Goal: Task Accomplishment & Management: Use online tool/utility

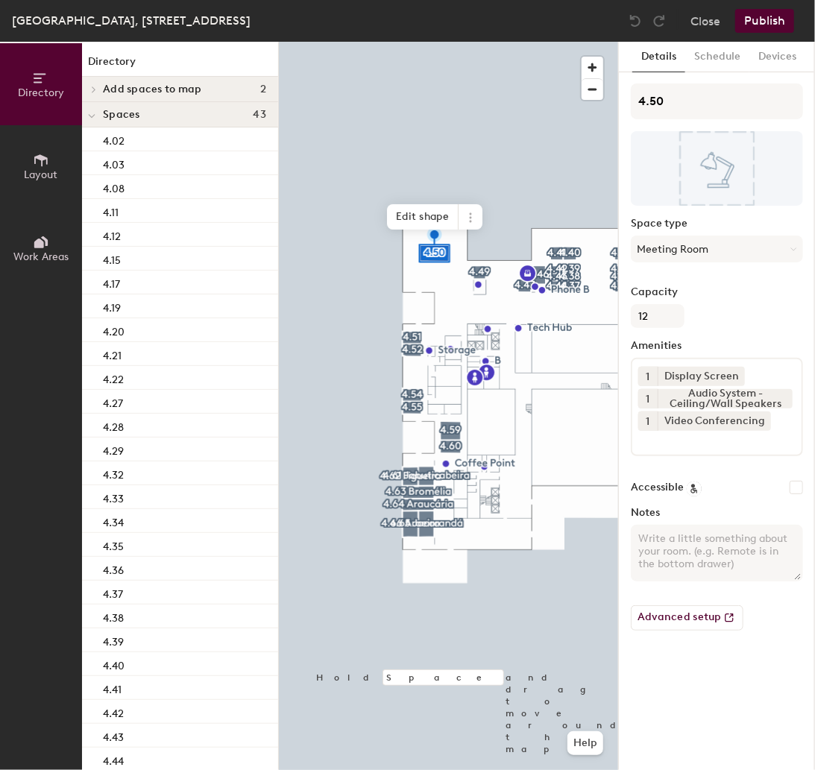
click at [34, 177] on span "Layout" at bounding box center [42, 174] width 34 height 13
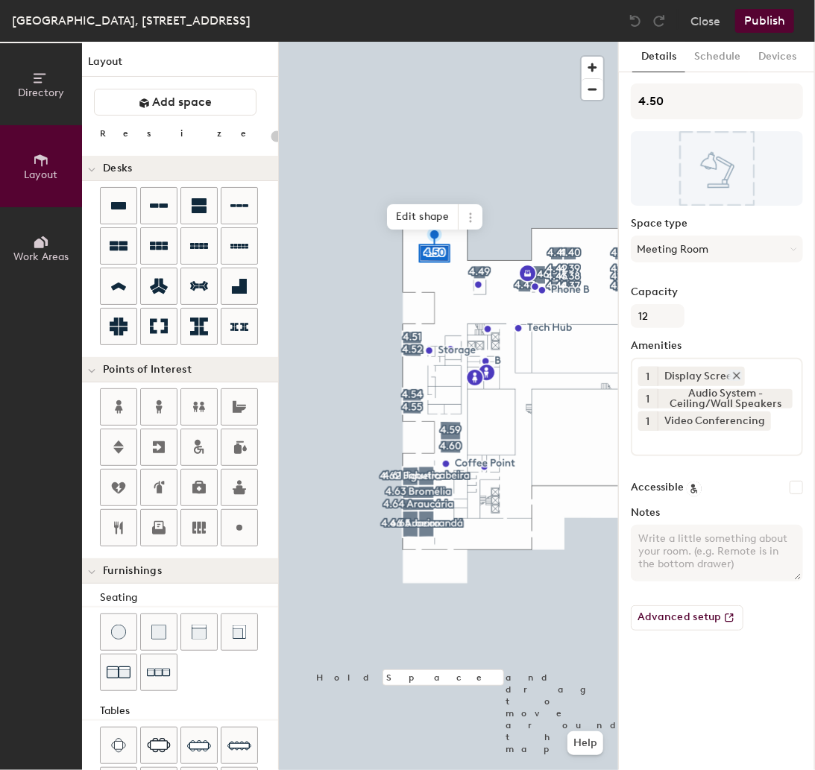
click at [735, 373] on icon at bounding box center [736, 375] width 10 height 10
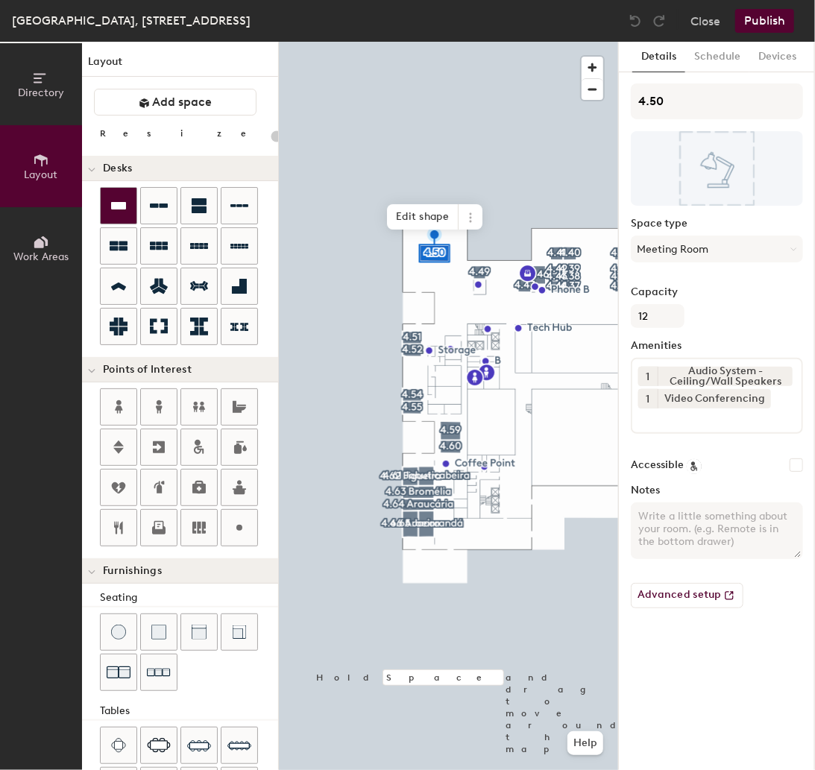
click at [42, 168] on span "Layout" at bounding box center [42, 174] width 34 height 13
type input "20"
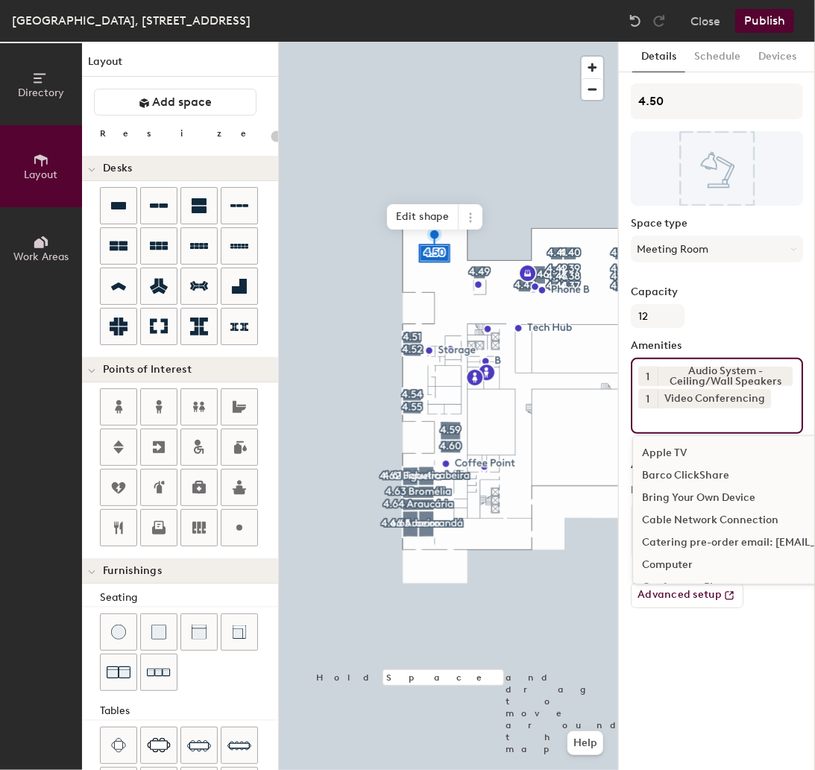
click at [663, 415] on input at bounding box center [705, 418] width 134 height 18
click at [669, 423] on input at bounding box center [705, 418] width 134 height 18
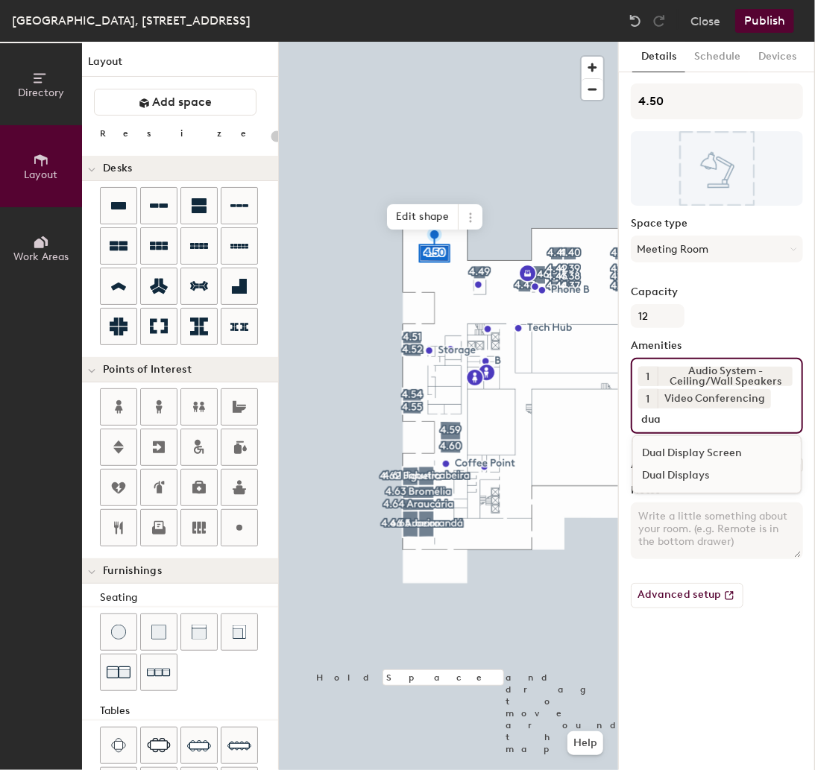
type input "dua"
click at [716, 453] on div "Dual Display Screen" at bounding box center [717, 453] width 168 height 22
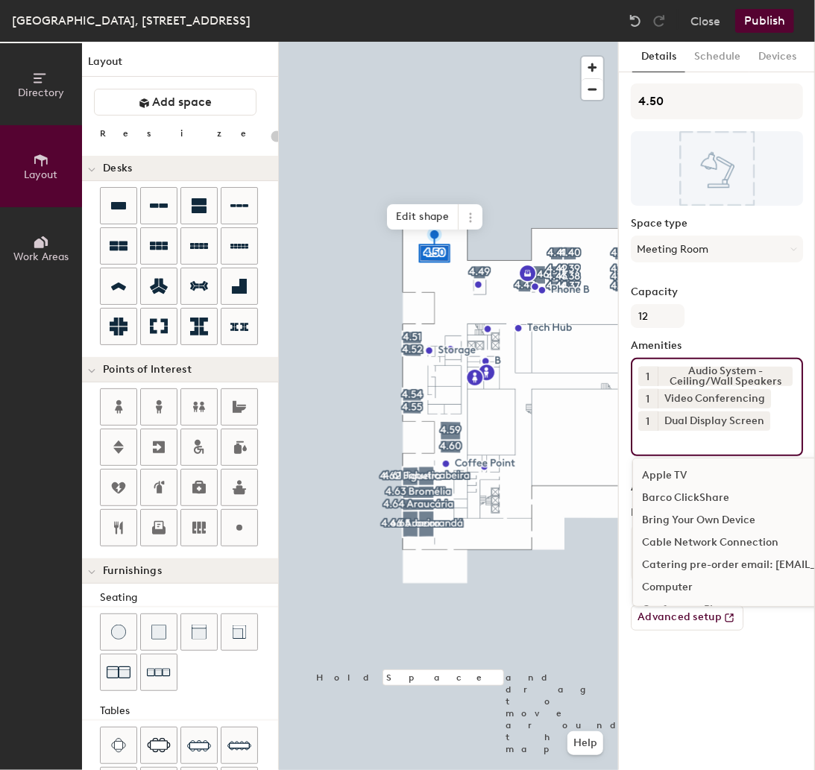
click at [716, 453] on div "1 Audio System - Ceiling/Wall Speakers 1 Video Conferencing 1 Dual Display Scre…" at bounding box center [717, 407] width 172 height 98
click at [693, 516] on div "Bring Your Own Device" at bounding box center [797, 520] width 329 height 22
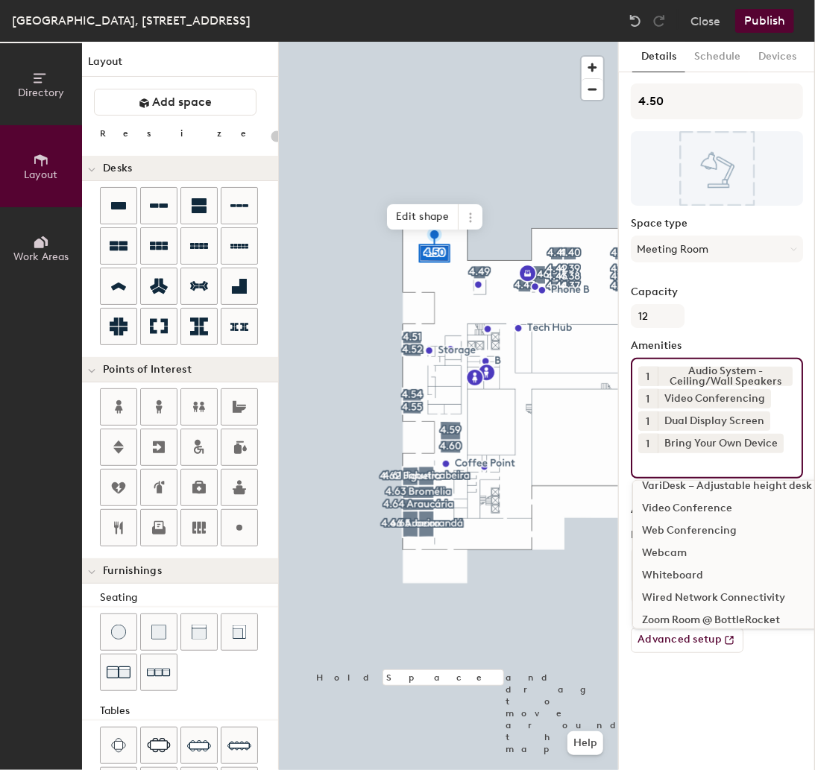
scroll to position [1330, 0]
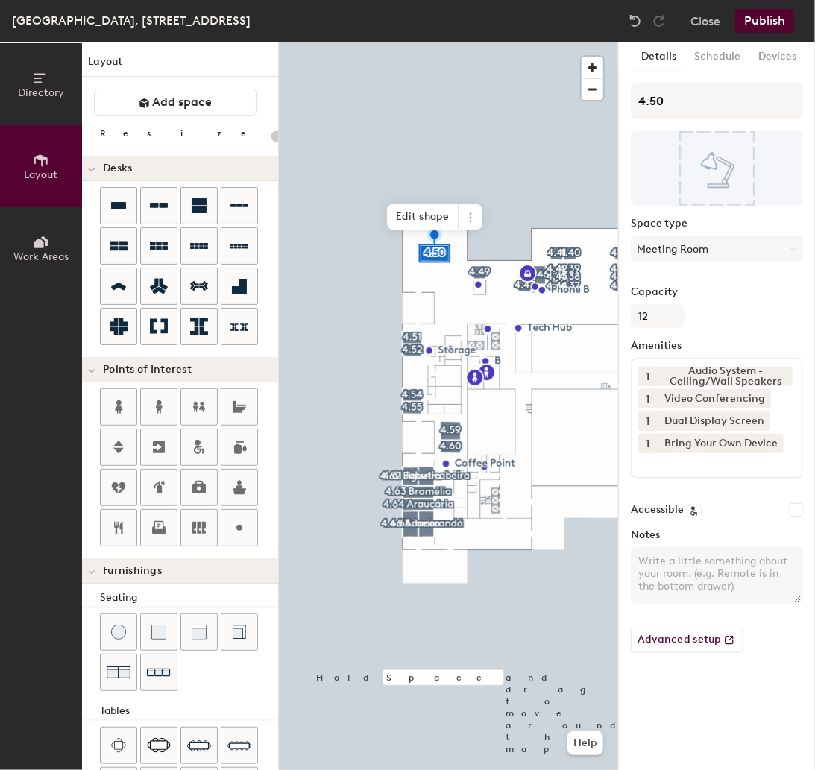
click at [769, 16] on button "Publish" at bounding box center [764, 21] width 59 height 24
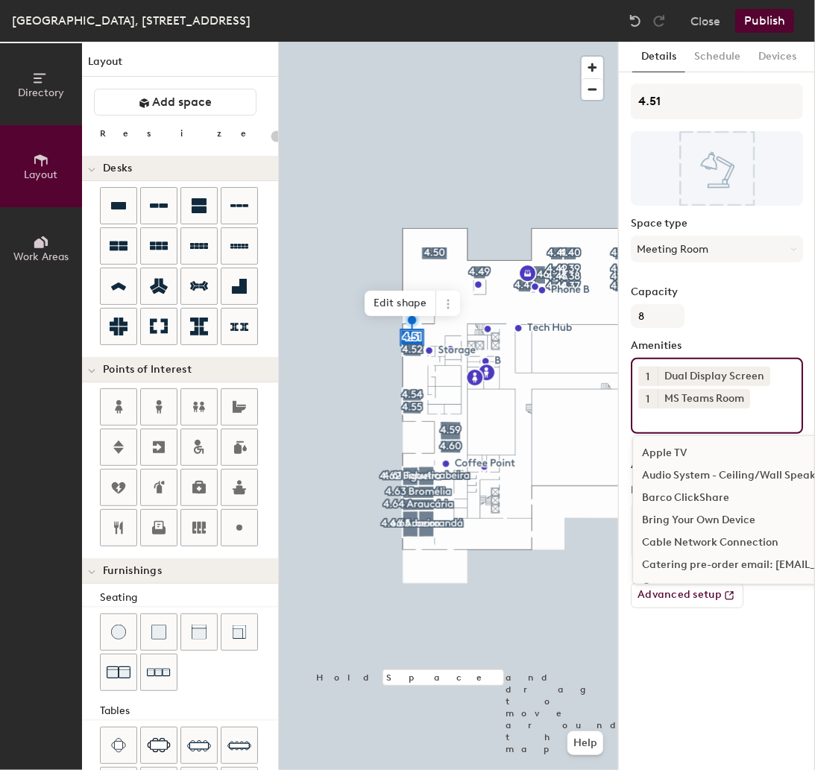
click at [657, 424] on input at bounding box center [705, 418] width 134 height 18
click at [693, 422] on input at bounding box center [705, 418] width 134 height 18
click at [693, 517] on div "Bring Your Own Device" at bounding box center [797, 520] width 329 height 22
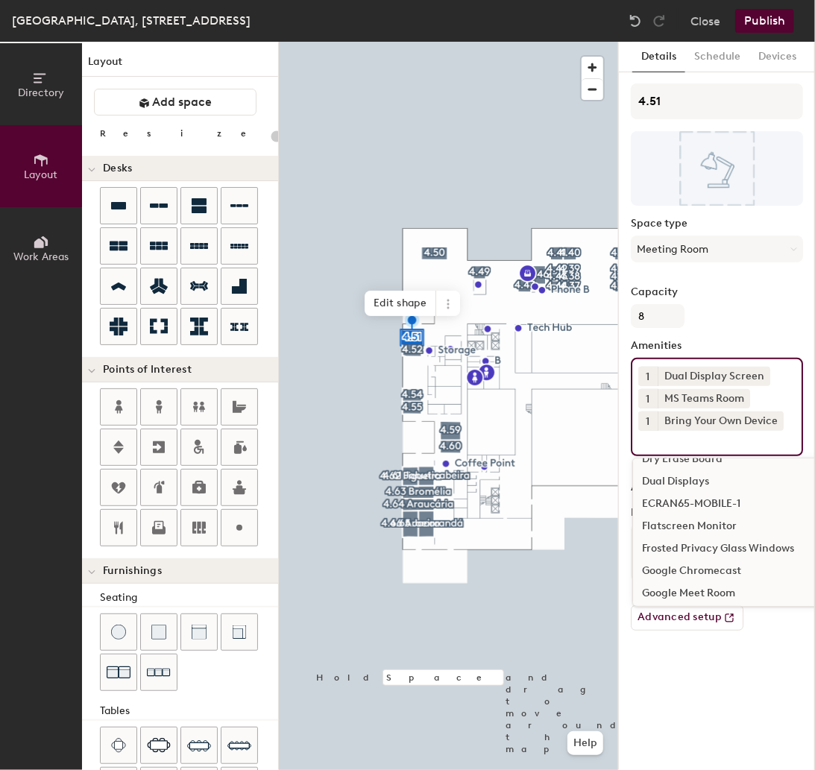
scroll to position [309, 0]
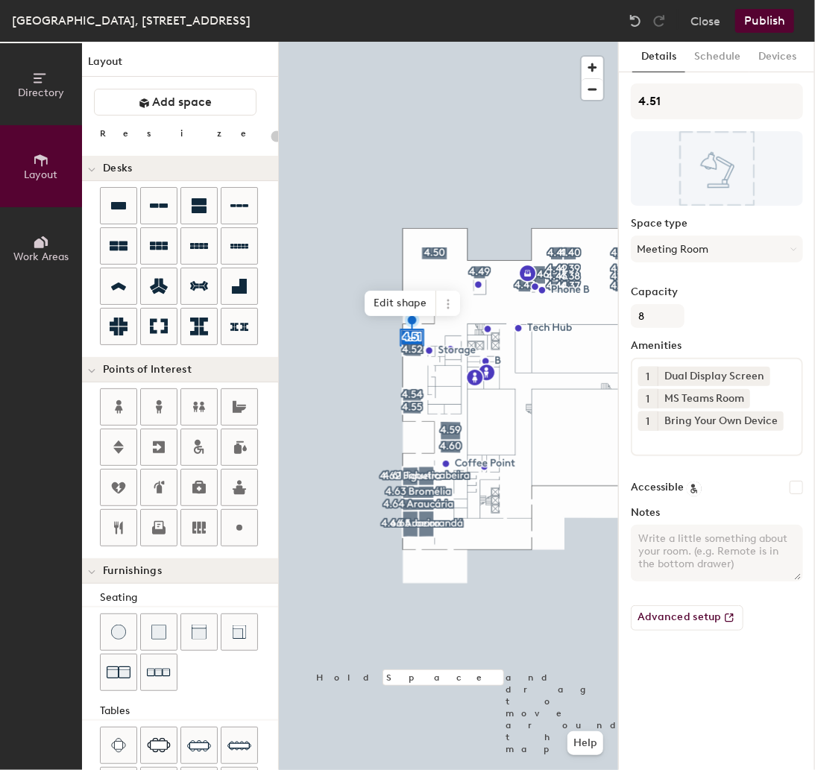
click at [766, 24] on button "Publish" at bounding box center [764, 21] width 59 height 24
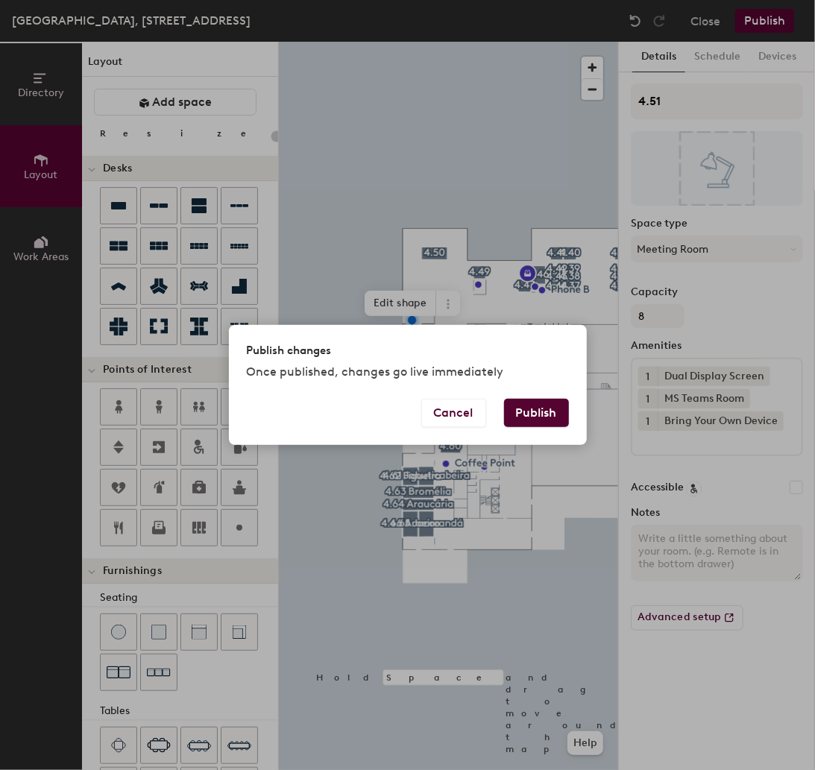
click at [546, 406] on button "Publish" at bounding box center [536, 413] width 65 height 28
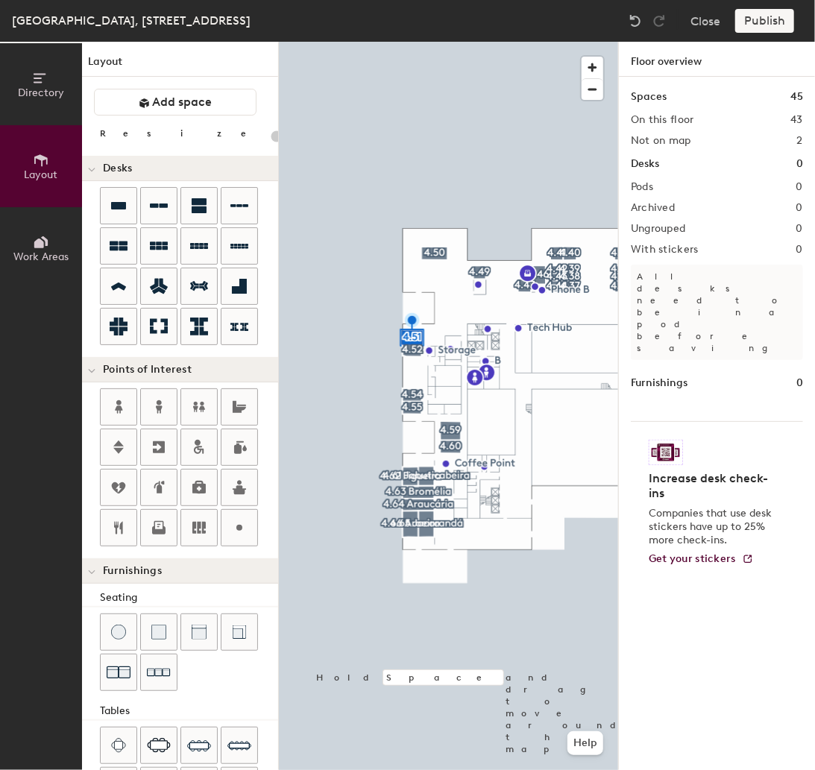
type input "20"
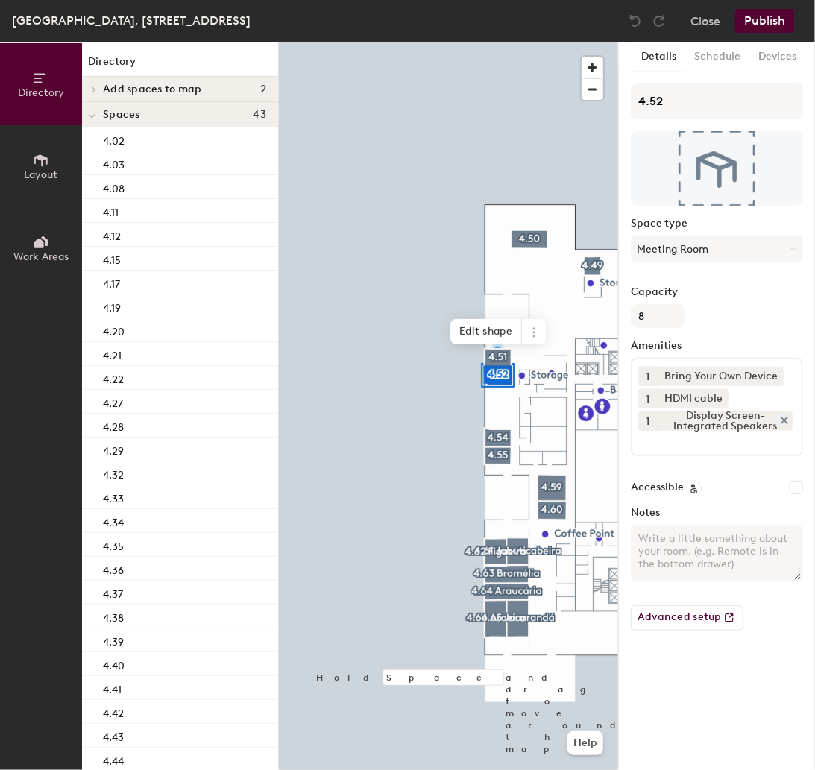
click at [783, 415] on icon at bounding box center [784, 420] width 10 height 10
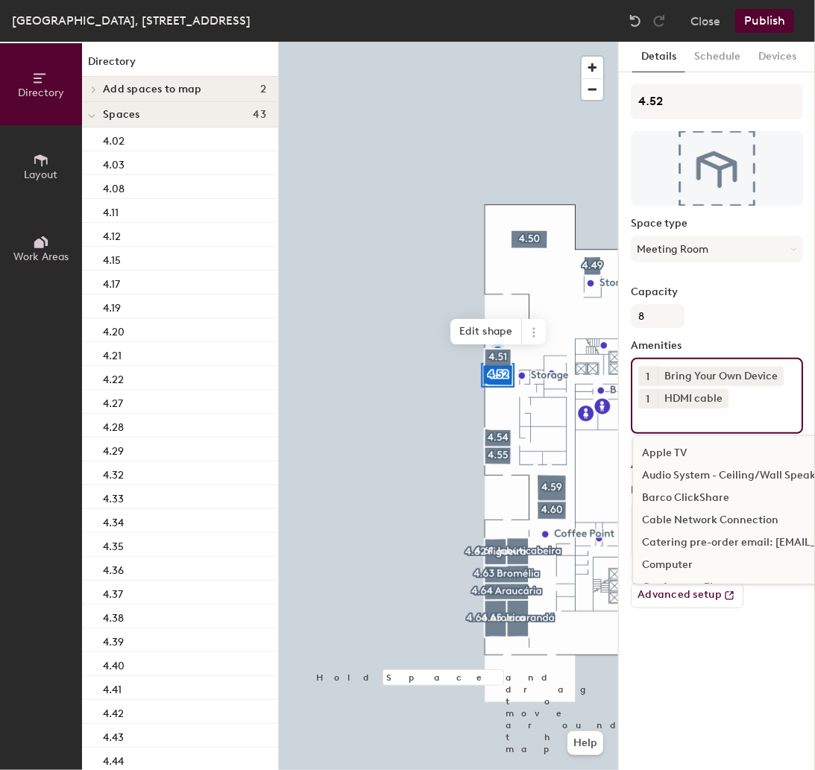
click at [663, 426] on div "1 Bring Your Own Device 1 HDMI cable Apple TV Audio System - Ceiling/Wall Speak…" at bounding box center [717, 396] width 172 height 76
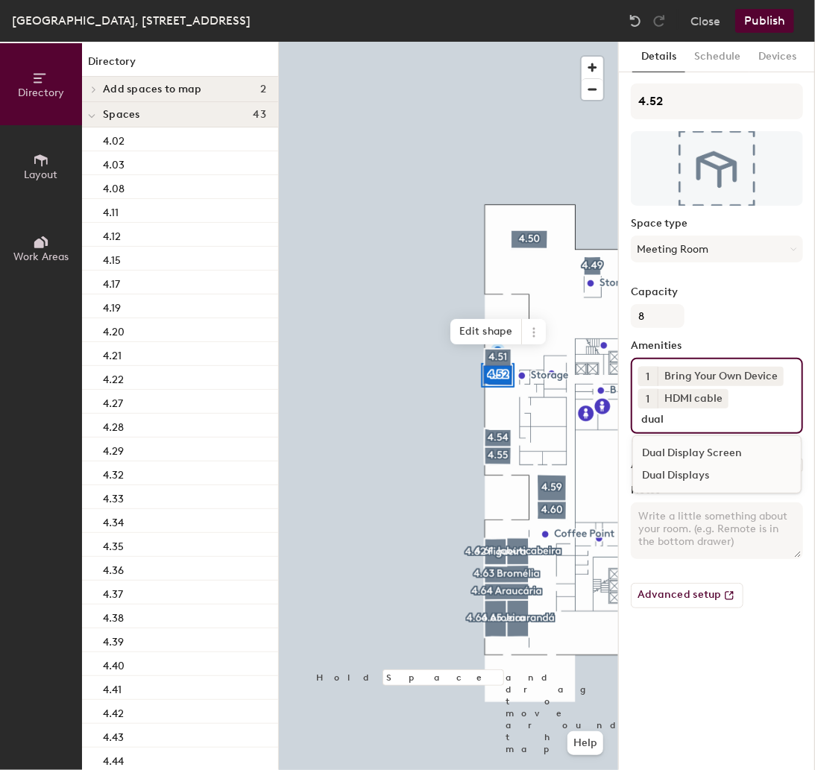
type input "dual"
click at [705, 450] on div "Dual Display Screen" at bounding box center [717, 453] width 168 height 22
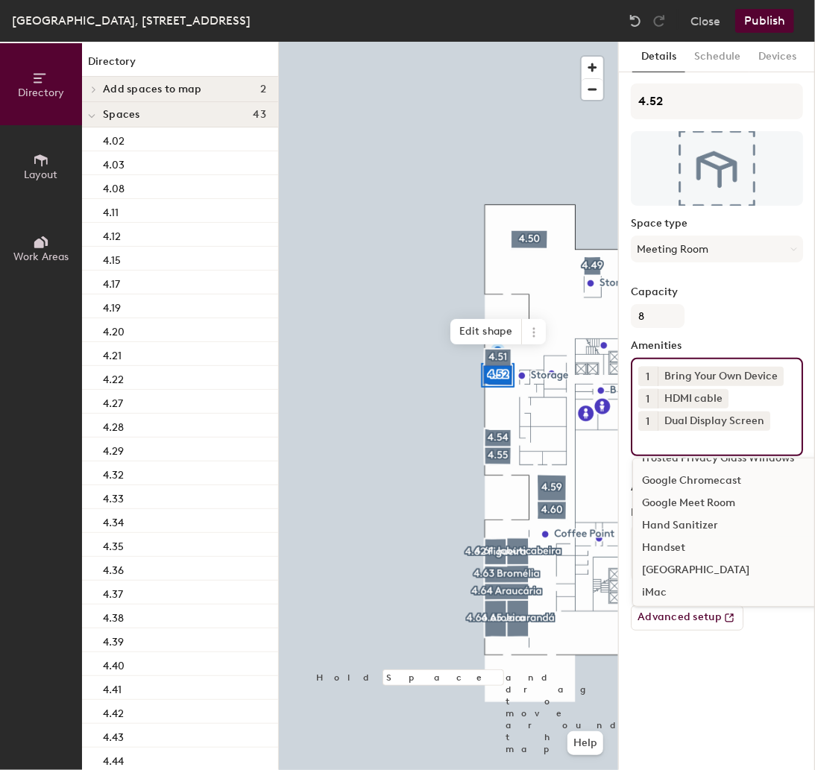
scroll to position [398, 0]
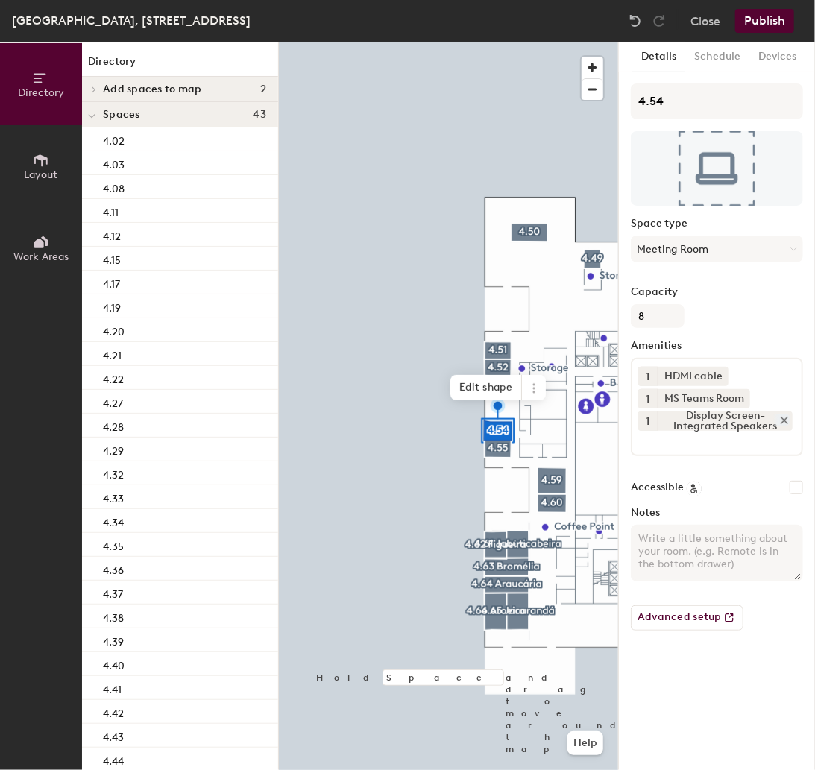
click at [784, 418] on icon at bounding box center [784, 420] width 10 height 10
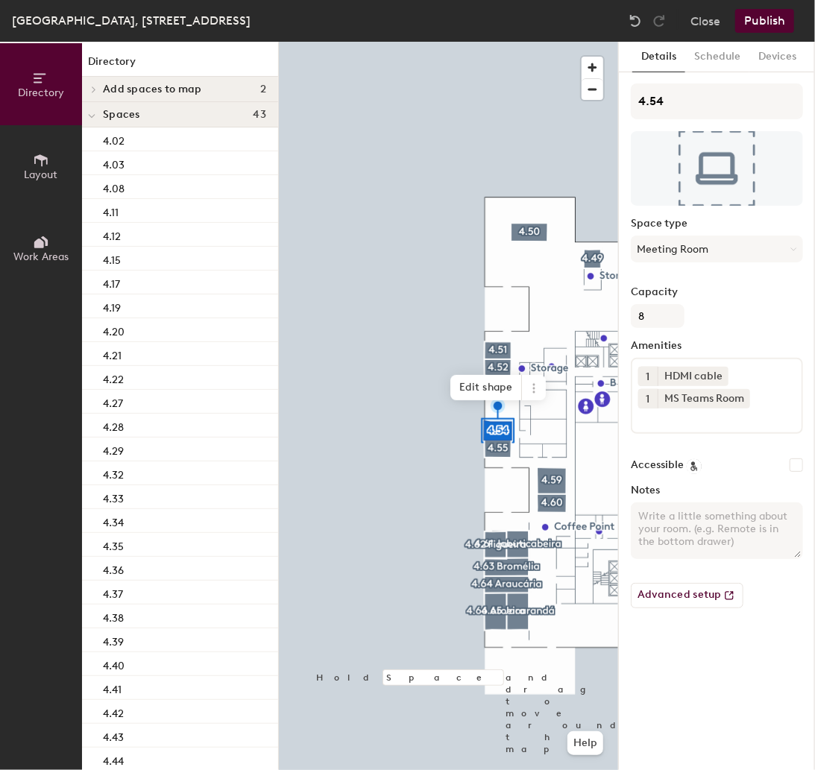
click at [653, 423] on input at bounding box center [705, 418] width 134 height 18
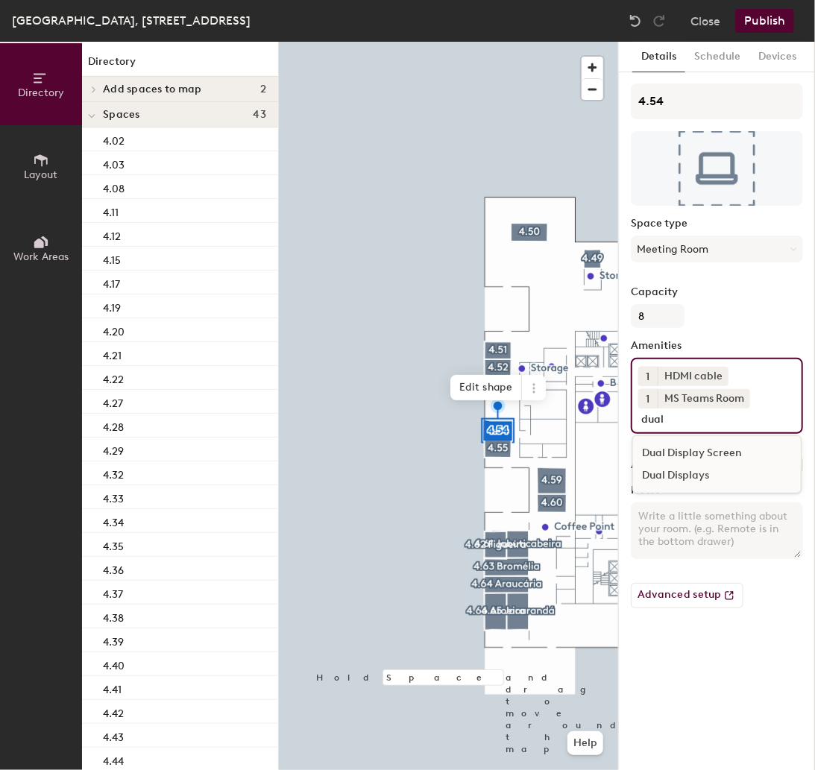
type input "dual"
click at [716, 454] on div "Dual Display Screen" at bounding box center [717, 453] width 168 height 22
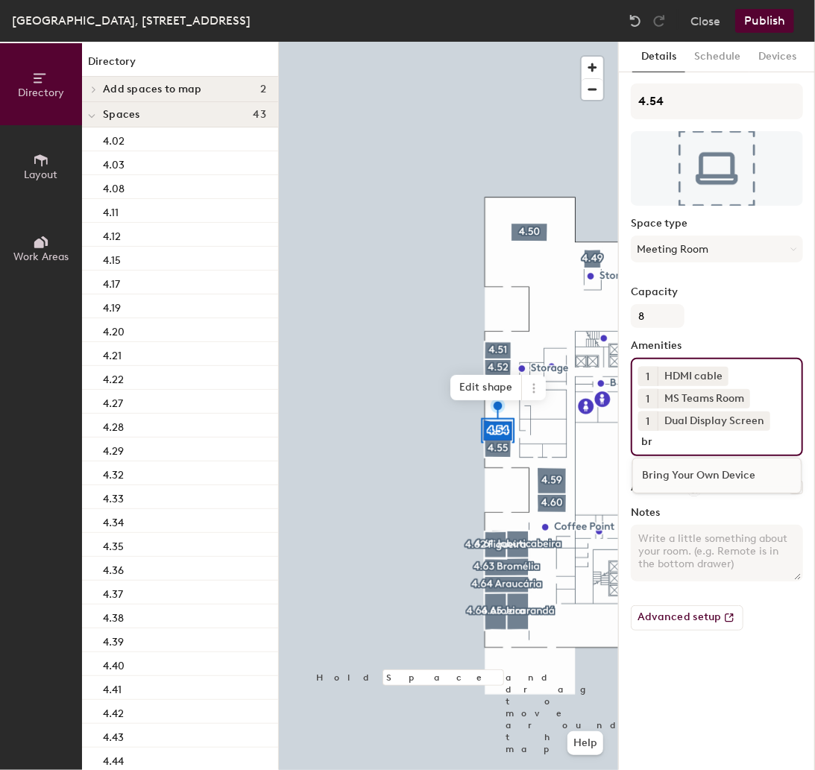
type input "br"
click at [710, 477] on div "Bring Your Own Device" at bounding box center [717, 475] width 168 height 22
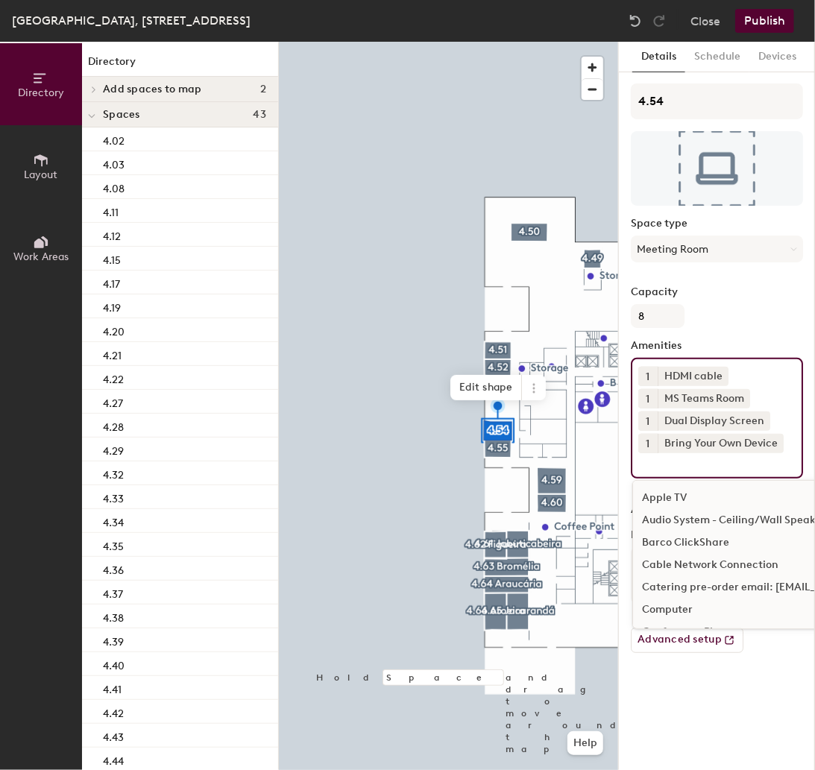
click at [769, 16] on button "Publish" at bounding box center [764, 21] width 59 height 24
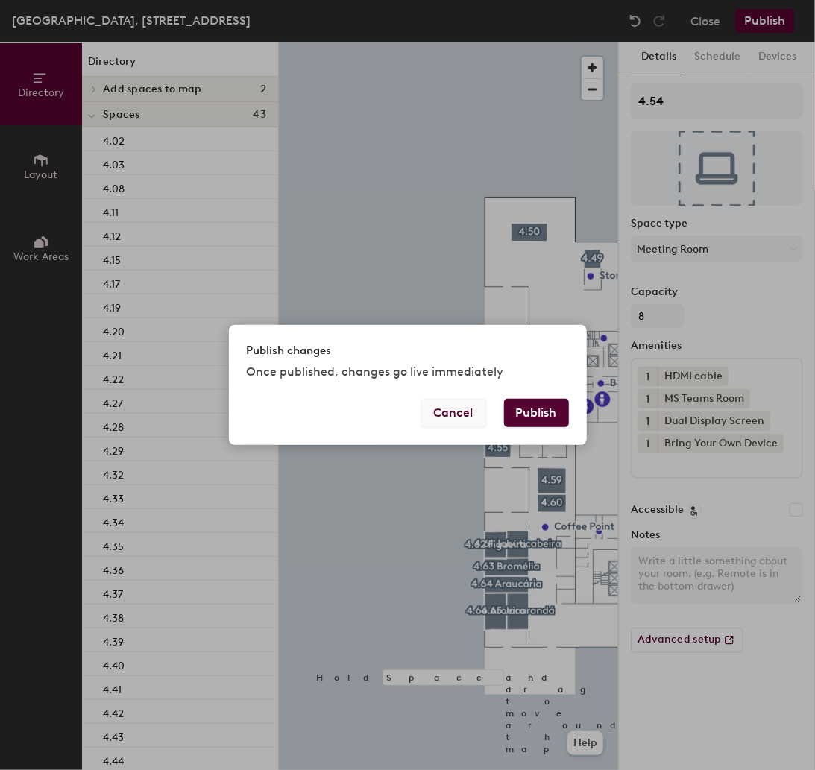
click at [454, 410] on button "Cancel" at bounding box center [453, 413] width 65 height 28
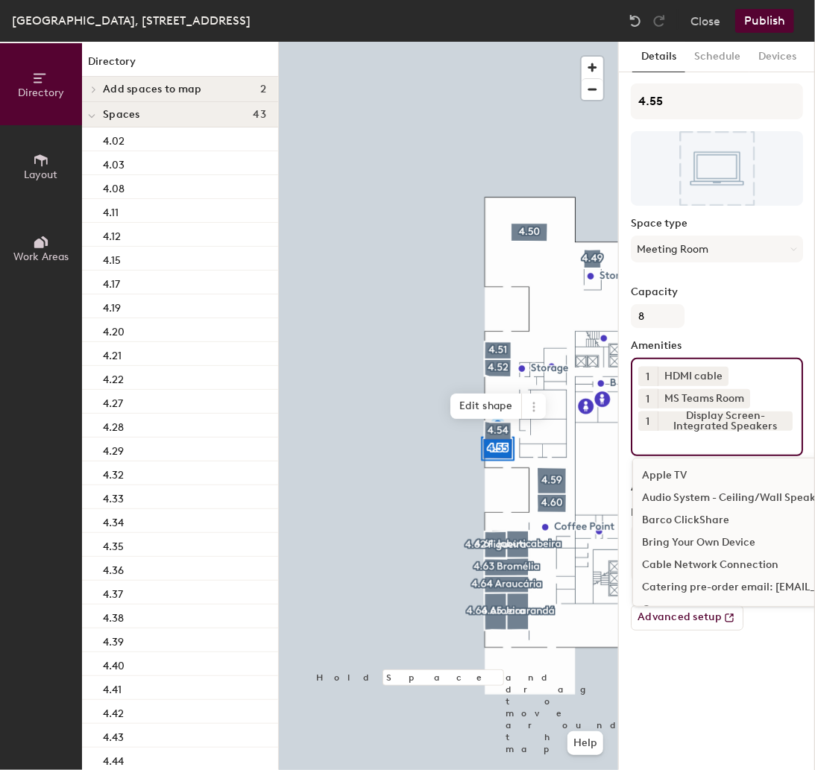
click at [646, 449] on div "1 HDMI cable 1 MS Teams Room 1 Display Screen-Integrated Speakers Apple TV Audi…" at bounding box center [717, 407] width 172 height 98
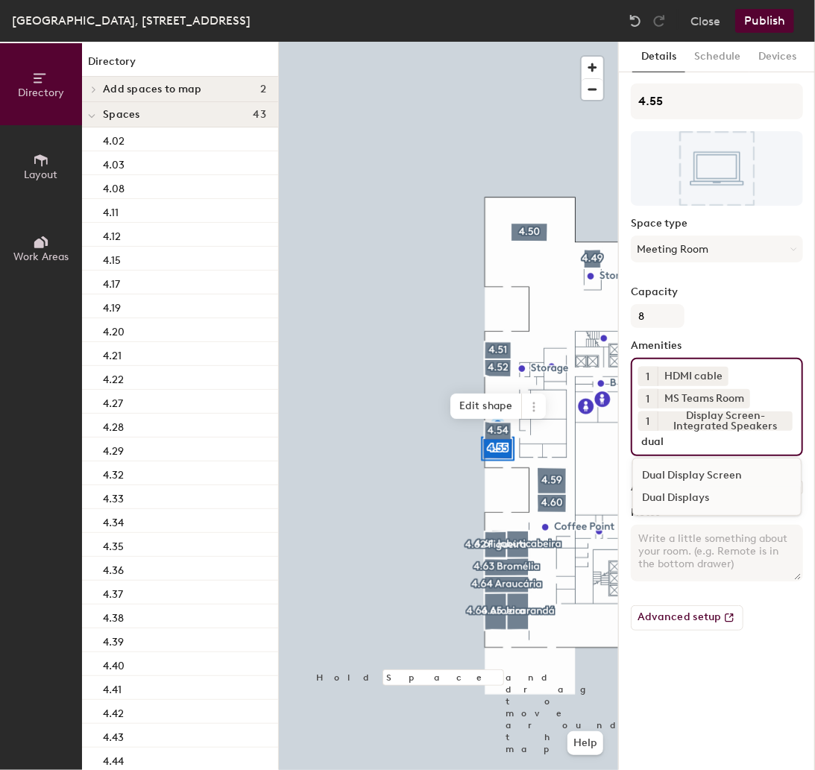
type input "dual"
click at [710, 474] on div "Dual Display Screen" at bounding box center [717, 475] width 168 height 22
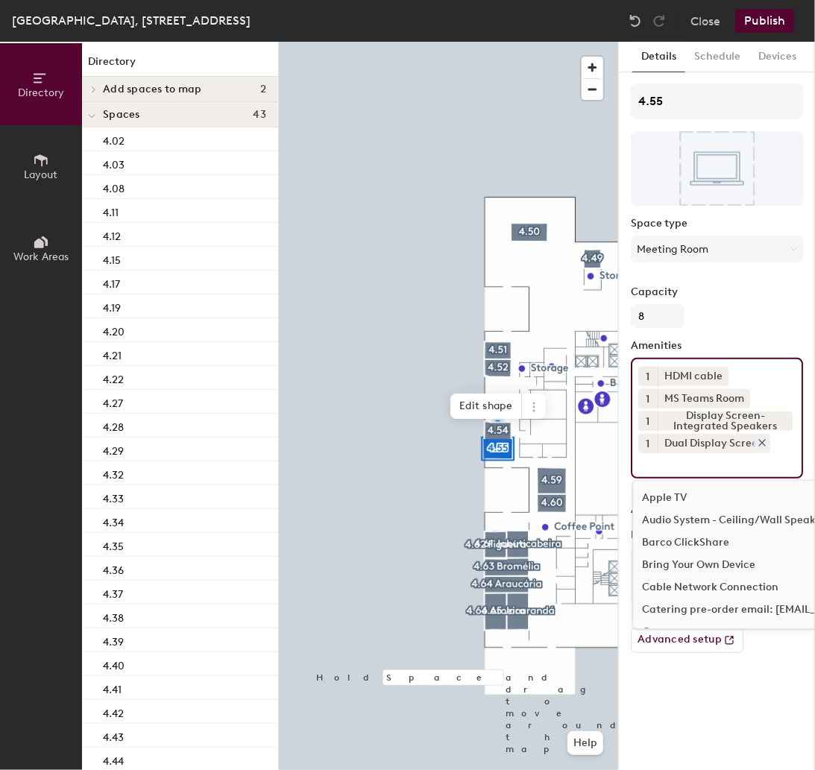
click at [762, 439] on icon at bounding box center [762, 443] width 10 height 10
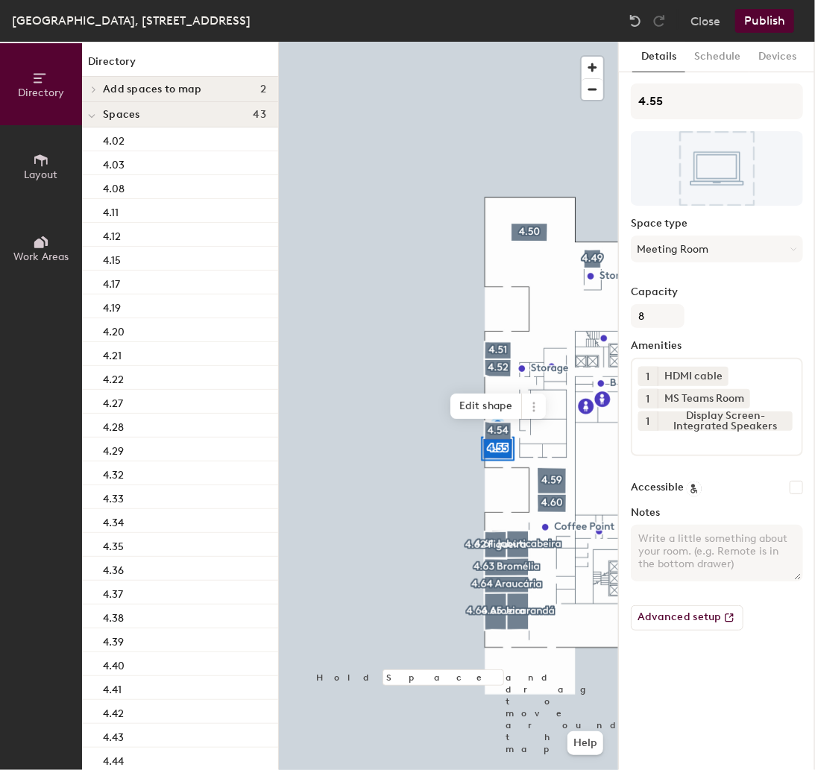
click at [665, 463] on div "Amenities 1 HDMI cable 1 MS Teams Room 1 Display Screen-Integrated Speakers" at bounding box center [717, 404] width 172 height 128
click at [716, 464] on div "Amenities 1 HDMI cable 1 MS Teams Room 1 Display Screen-Integrated Speakers" at bounding box center [717, 404] width 172 height 128
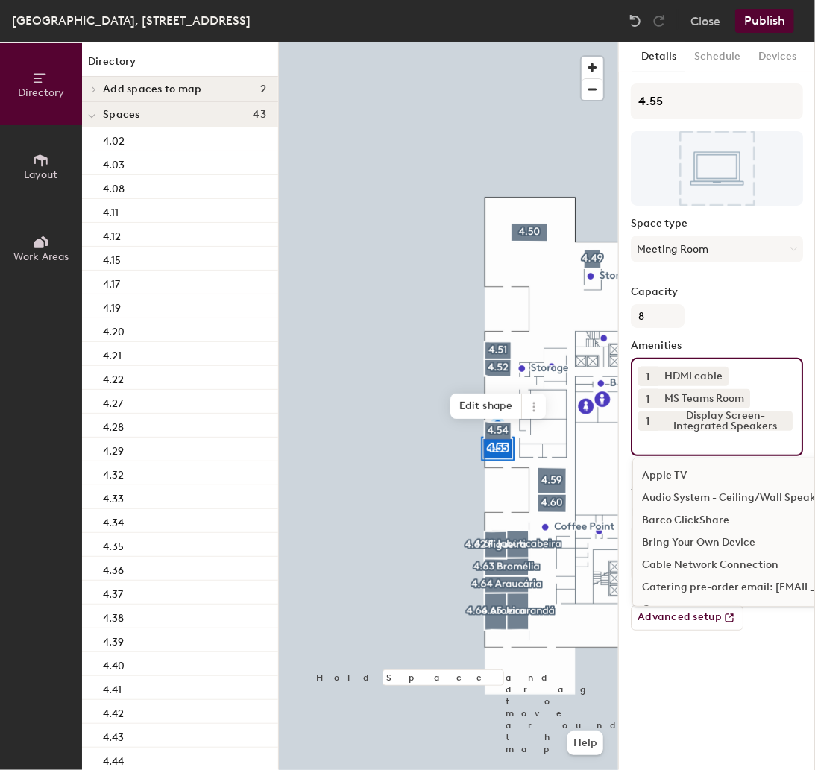
click at [675, 442] on input at bounding box center [705, 440] width 134 height 18
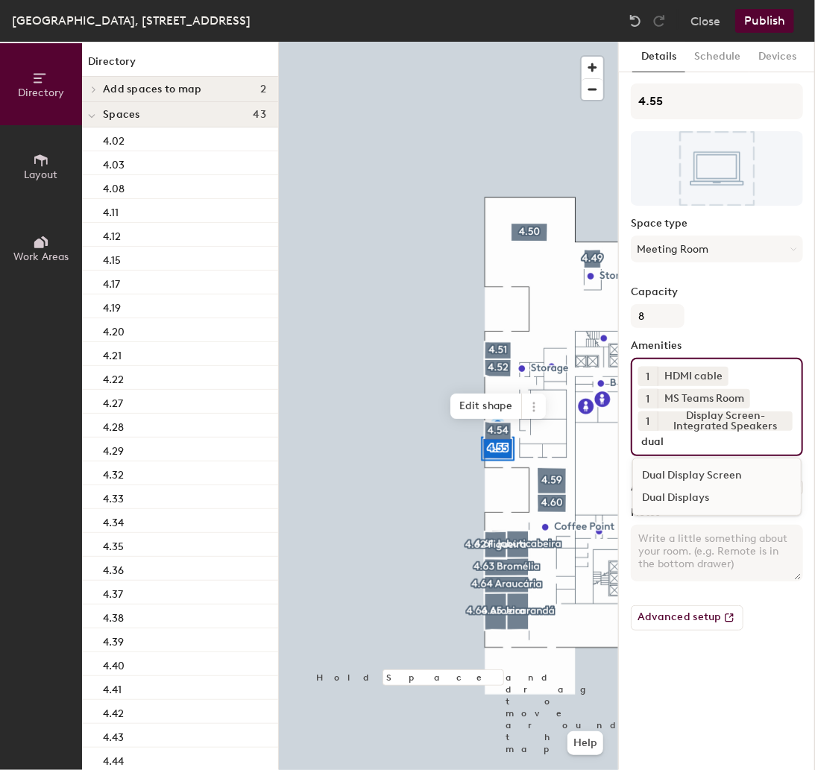
type input "dual"
click at [687, 496] on div "Dual Displays" at bounding box center [717, 498] width 168 height 22
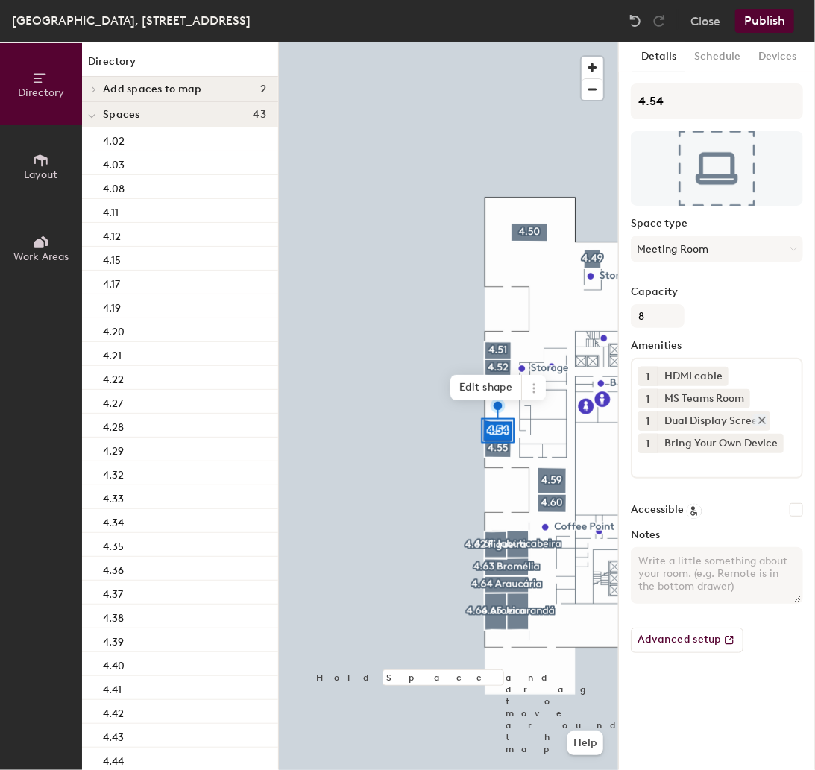
click at [760, 417] on icon at bounding box center [762, 420] width 10 height 10
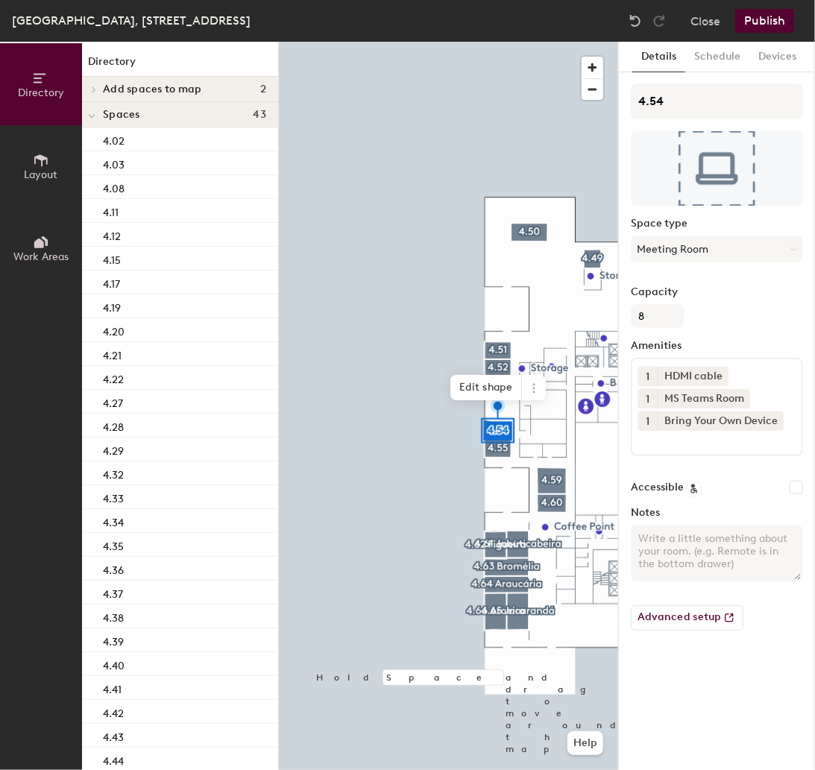
click at [678, 440] on input at bounding box center [705, 440] width 134 height 18
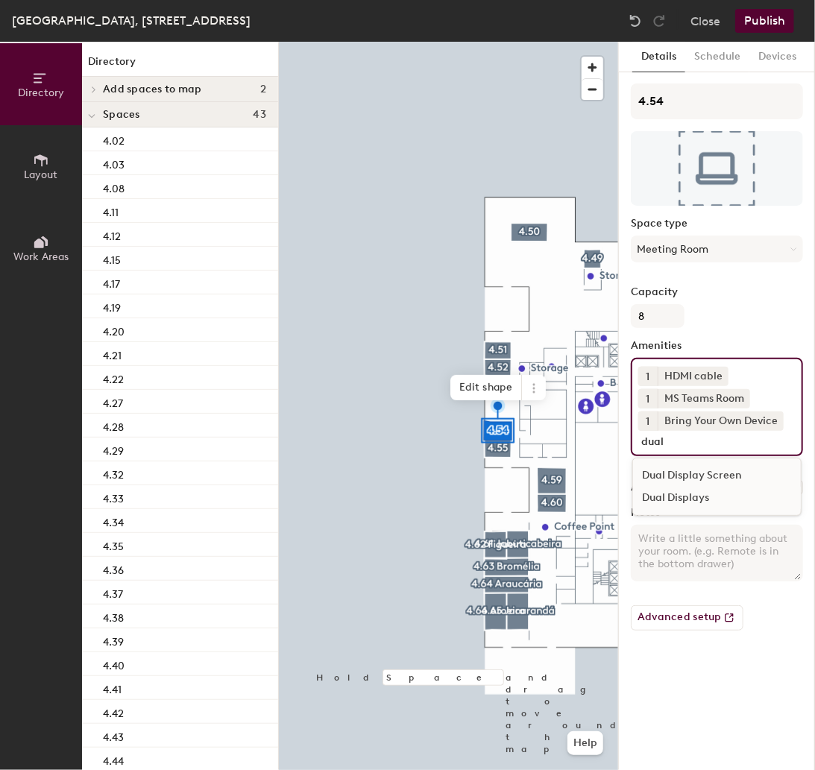
type input "dual"
click at [690, 496] on div "Dual Displays" at bounding box center [717, 498] width 168 height 22
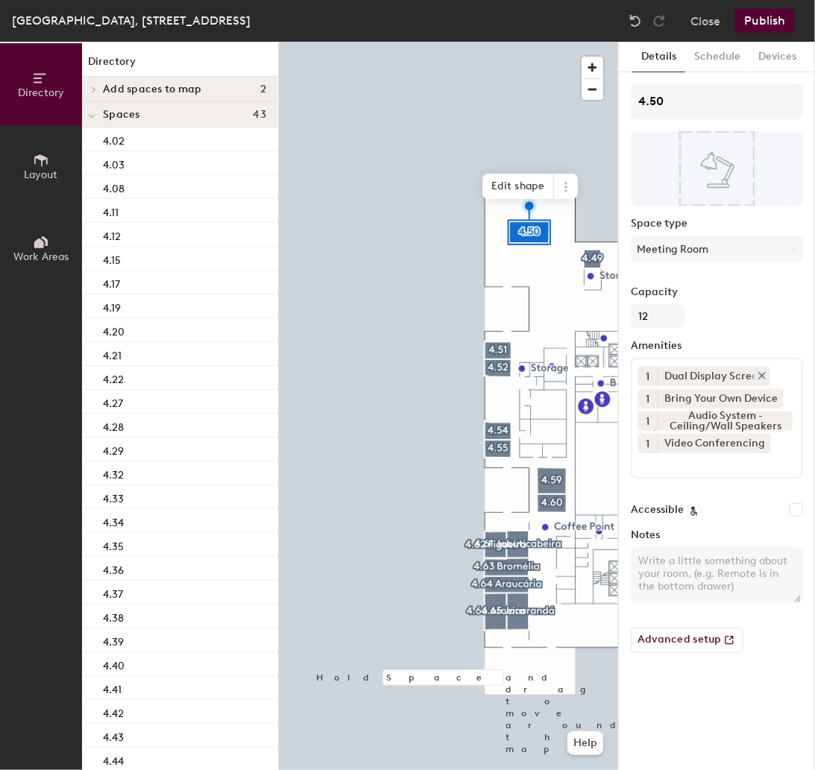
click at [765, 374] on icon at bounding box center [762, 375] width 10 height 10
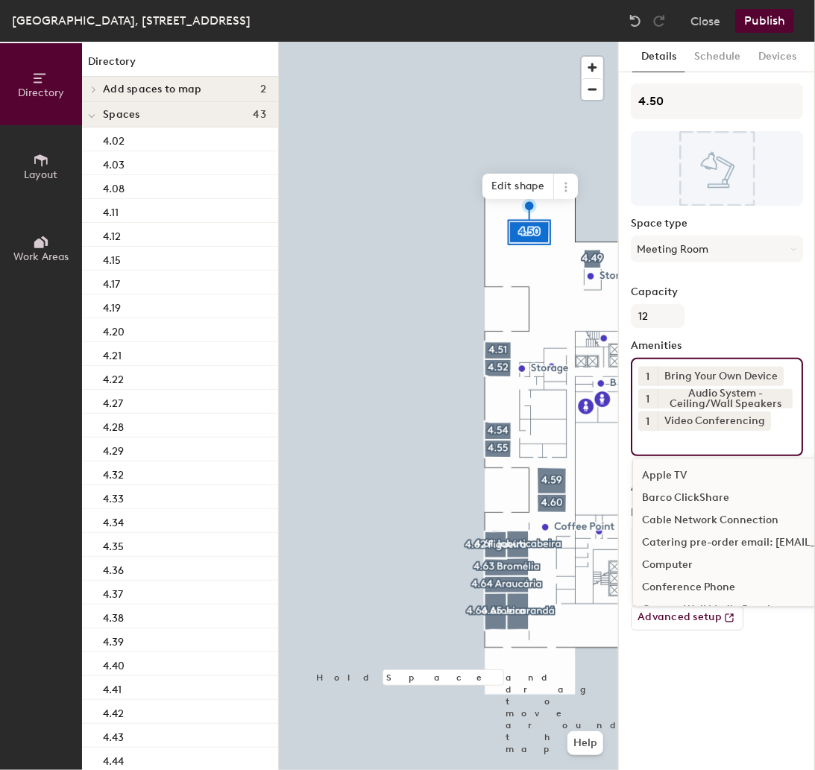
click at [677, 445] on input at bounding box center [705, 440] width 134 height 18
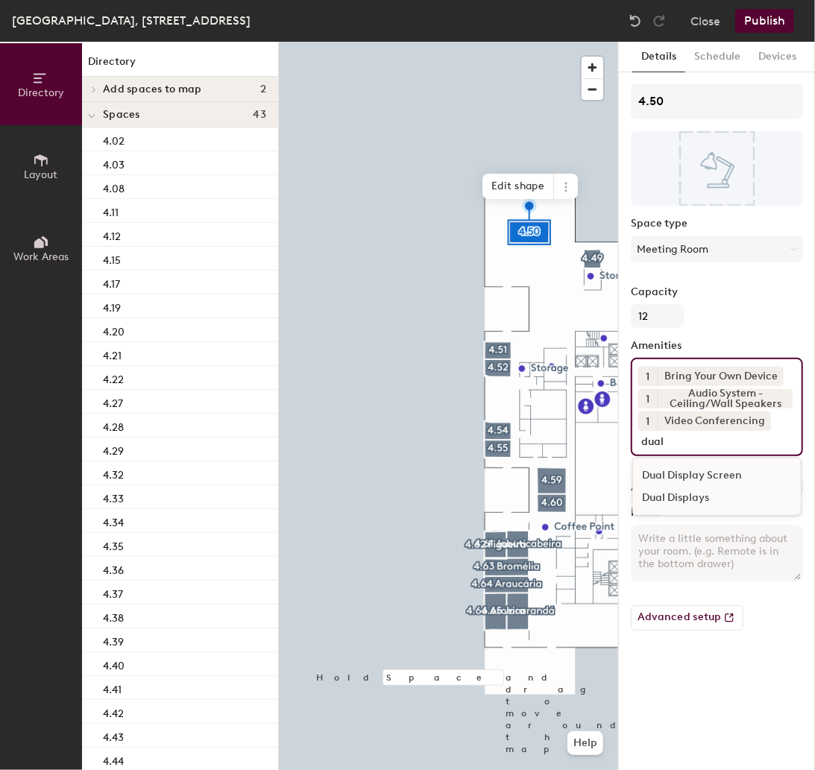
type input "dual"
click at [672, 498] on div "Dual Displays" at bounding box center [717, 498] width 168 height 22
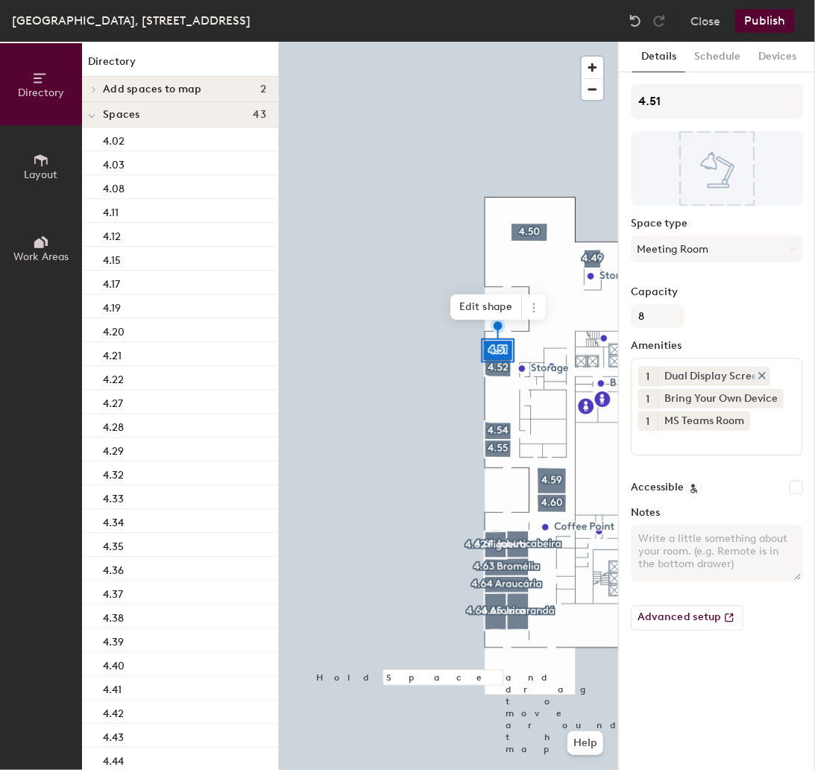
click at [762, 373] on icon at bounding box center [762, 375] width 10 height 10
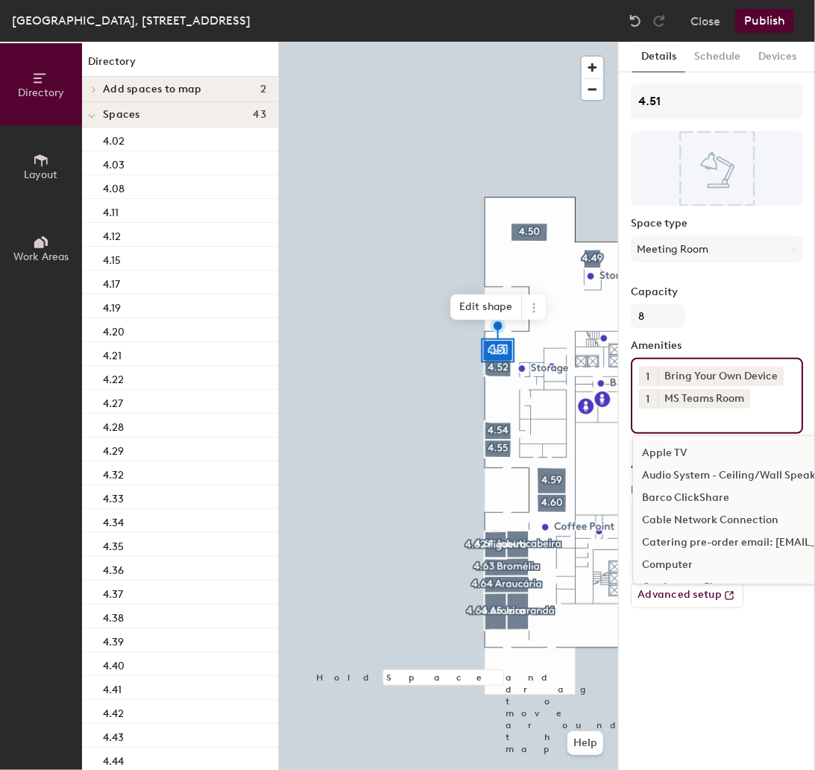
click at [687, 423] on input at bounding box center [705, 418] width 134 height 18
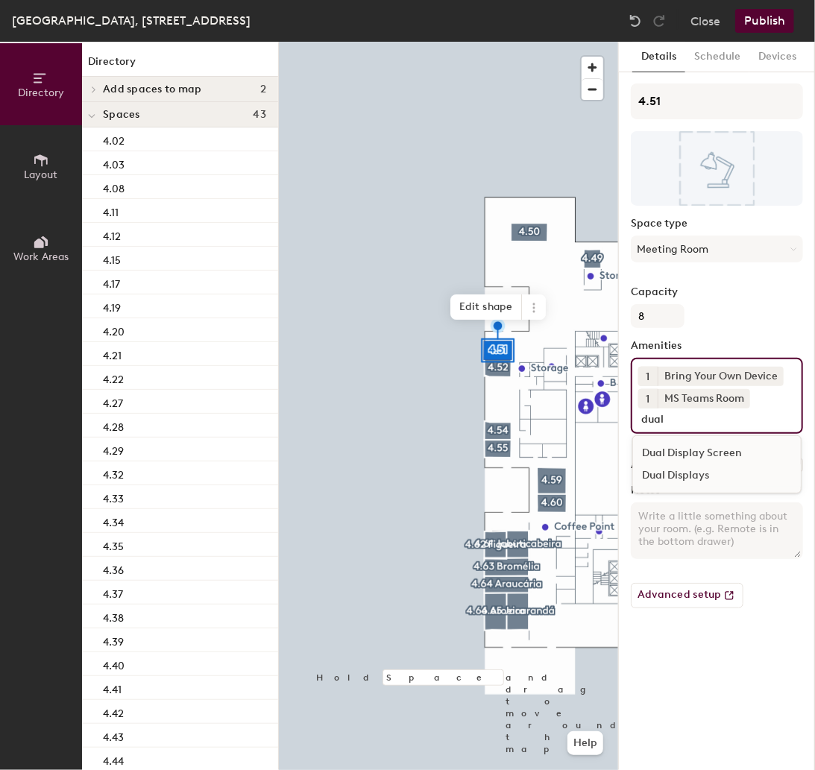
type input "dual"
click at [696, 477] on div "Dual Displays" at bounding box center [717, 475] width 168 height 22
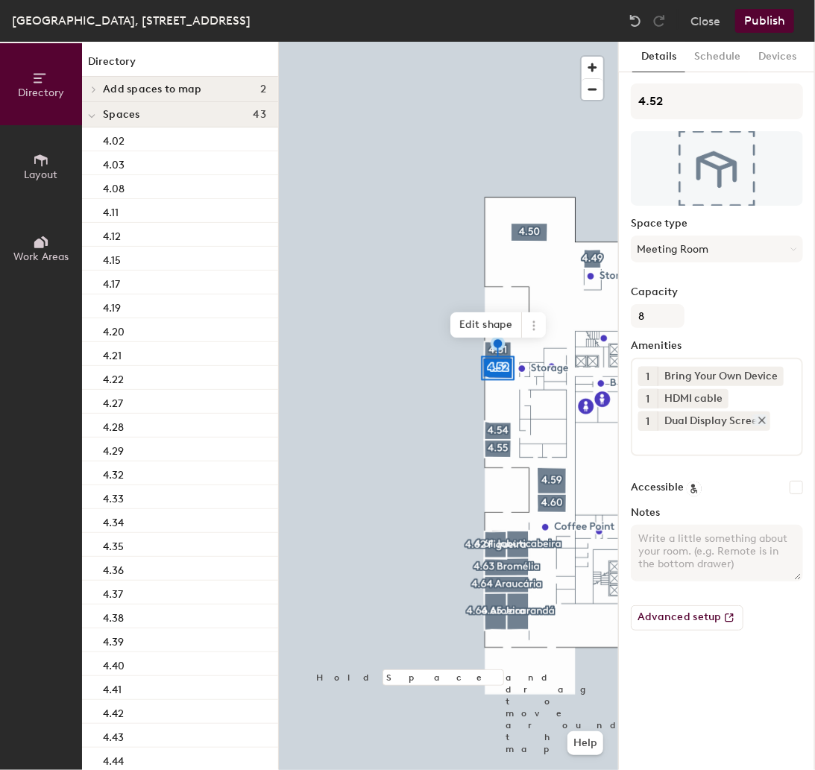
click at [759, 416] on icon at bounding box center [762, 420] width 10 height 10
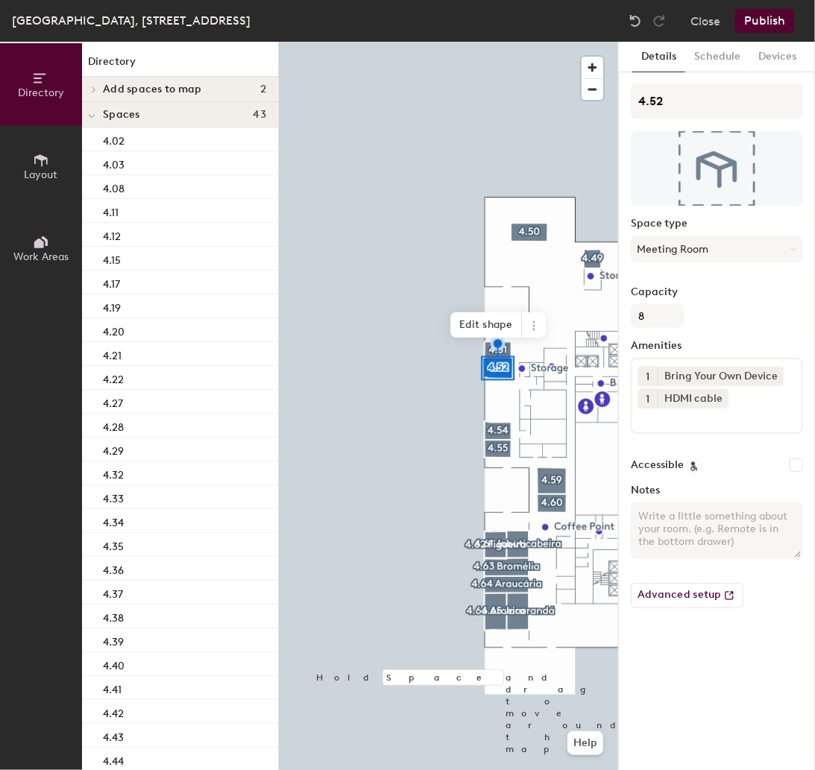
click at [675, 424] on input at bounding box center [705, 418] width 134 height 18
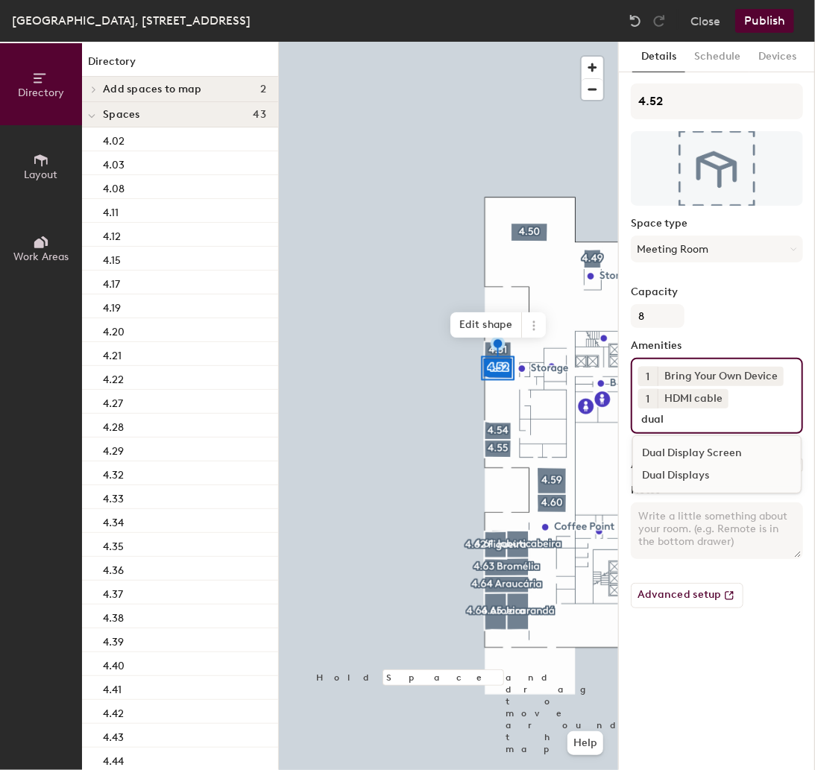
type input "dual"
click at [687, 477] on div "Dual Displays" at bounding box center [717, 475] width 168 height 22
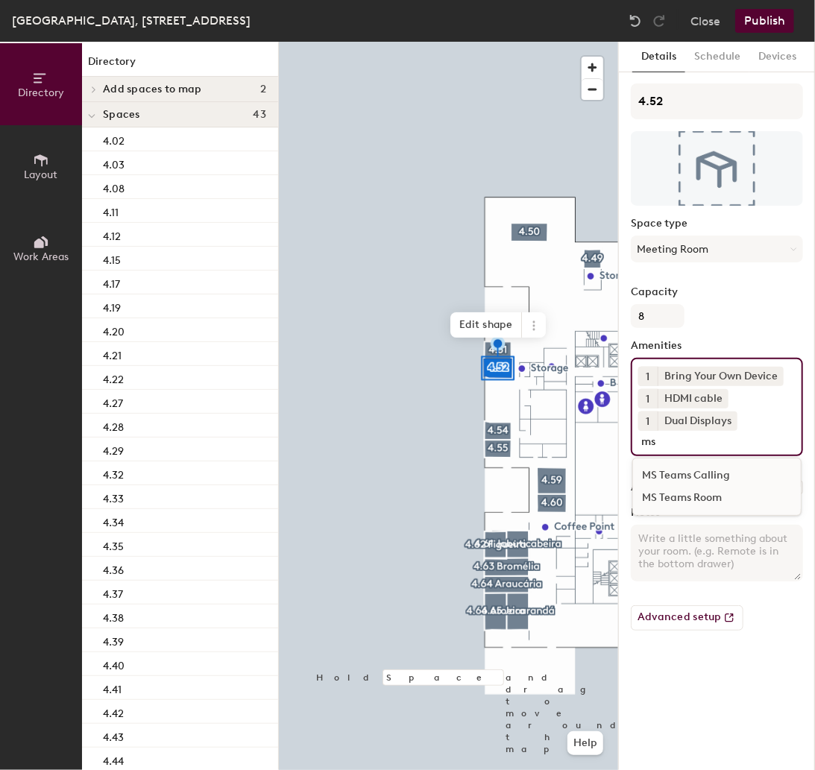
type input "ms"
click at [693, 492] on div "MS Teams Room" at bounding box center [717, 498] width 168 height 22
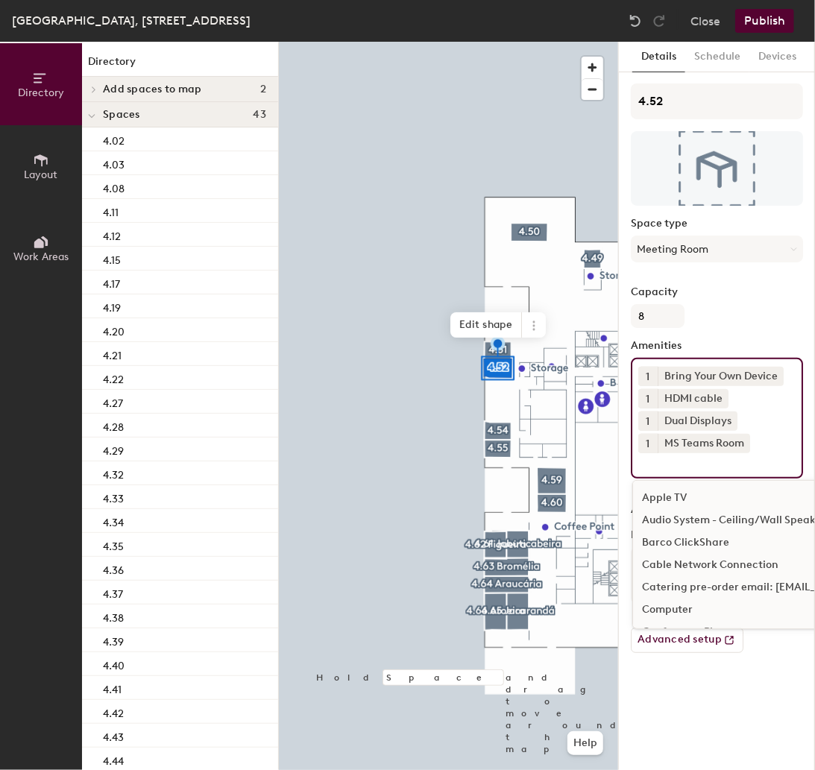
click at [766, 19] on button "Publish" at bounding box center [764, 21] width 59 height 24
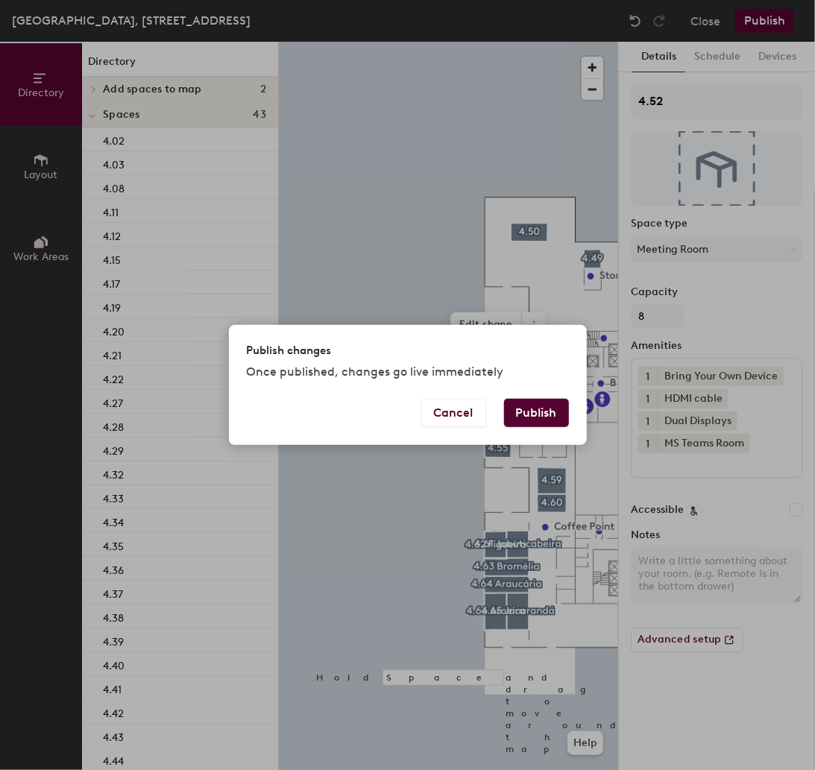
click at [543, 409] on button "Publish" at bounding box center [536, 413] width 65 height 28
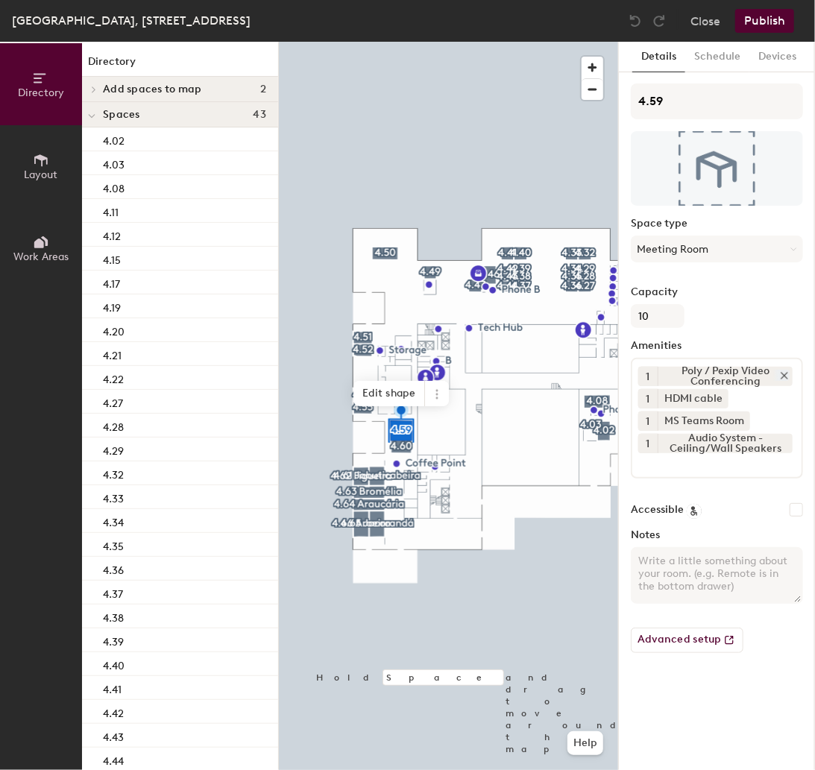
click at [784, 370] on icon at bounding box center [784, 375] width 10 height 10
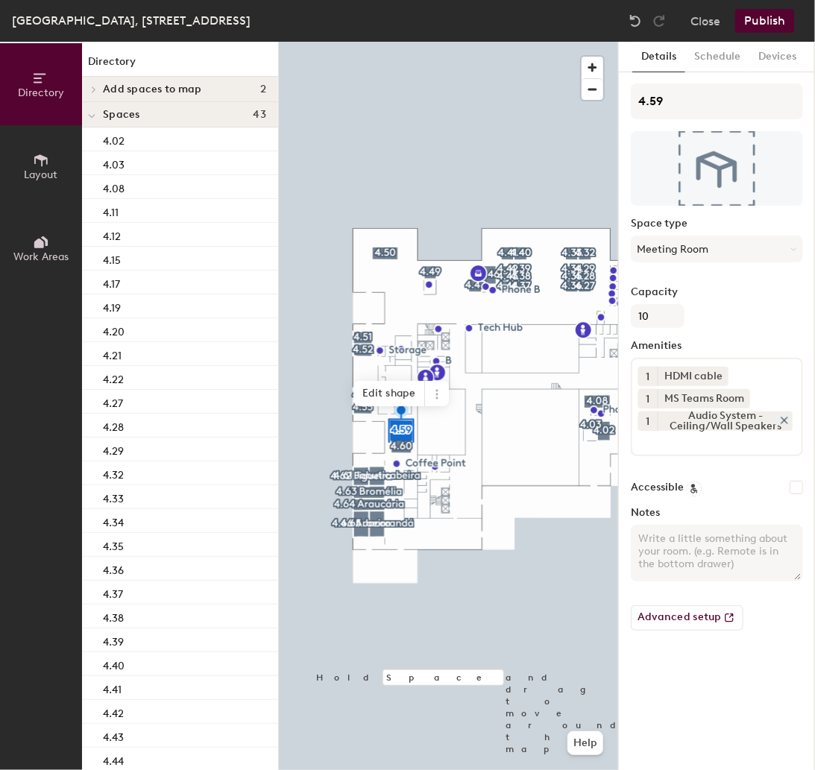
click at [784, 417] on icon at bounding box center [784, 420] width 10 height 10
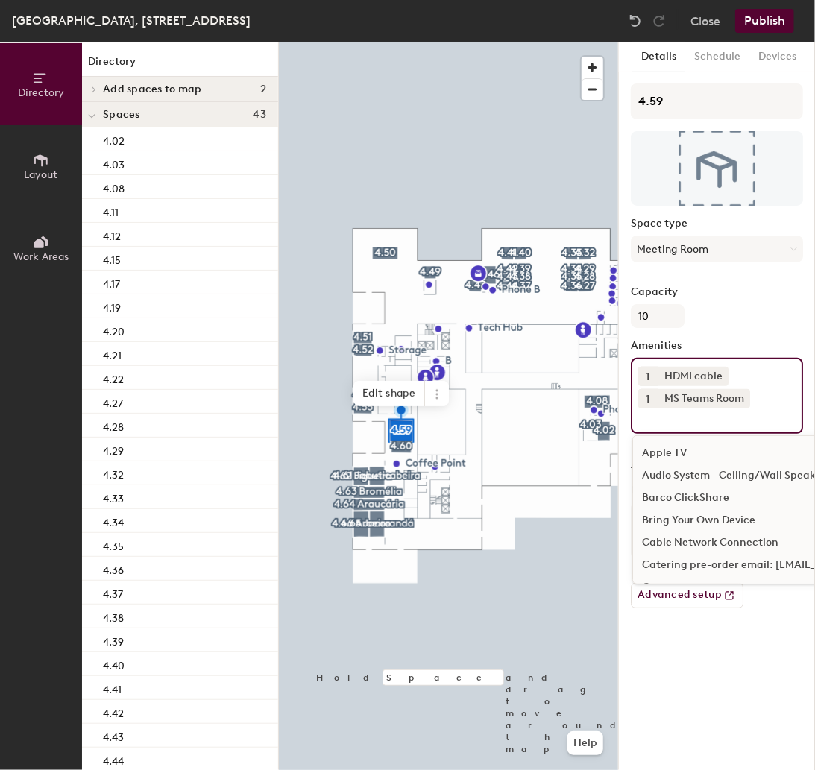
click at [722, 419] on input at bounding box center [705, 418] width 134 height 18
click at [686, 426] on div "1 HDMI cable 1 MS Teams Room Apple TV Audio System - Ceiling/Wall Speakers Barc…" at bounding box center [717, 396] width 172 height 76
click at [686, 422] on input at bounding box center [705, 418] width 134 height 18
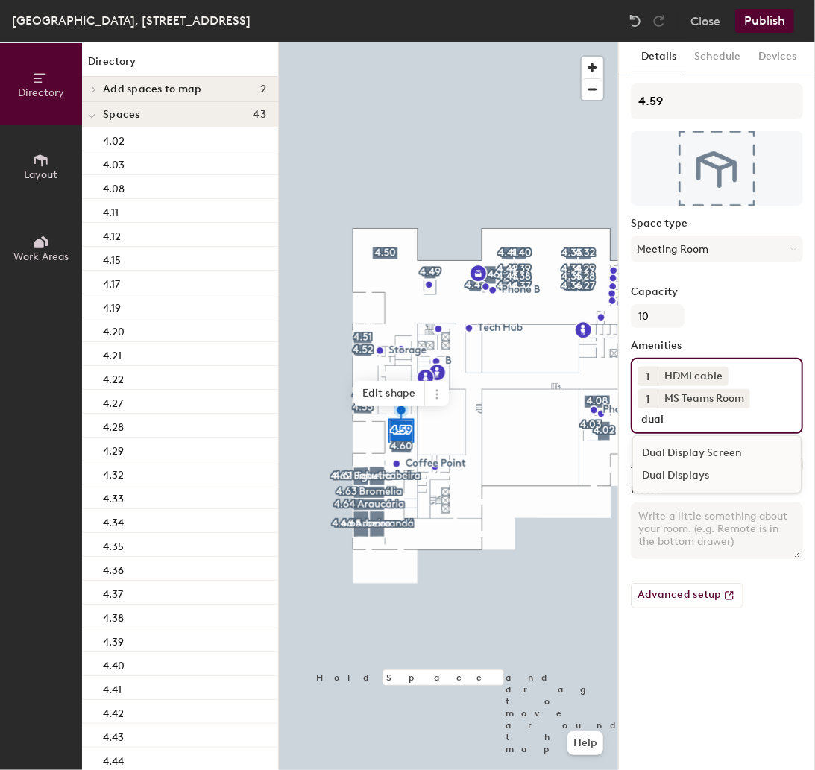
type input "dual"
click at [695, 475] on div "Dual Displays" at bounding box center [717, 475] width 168 height 22
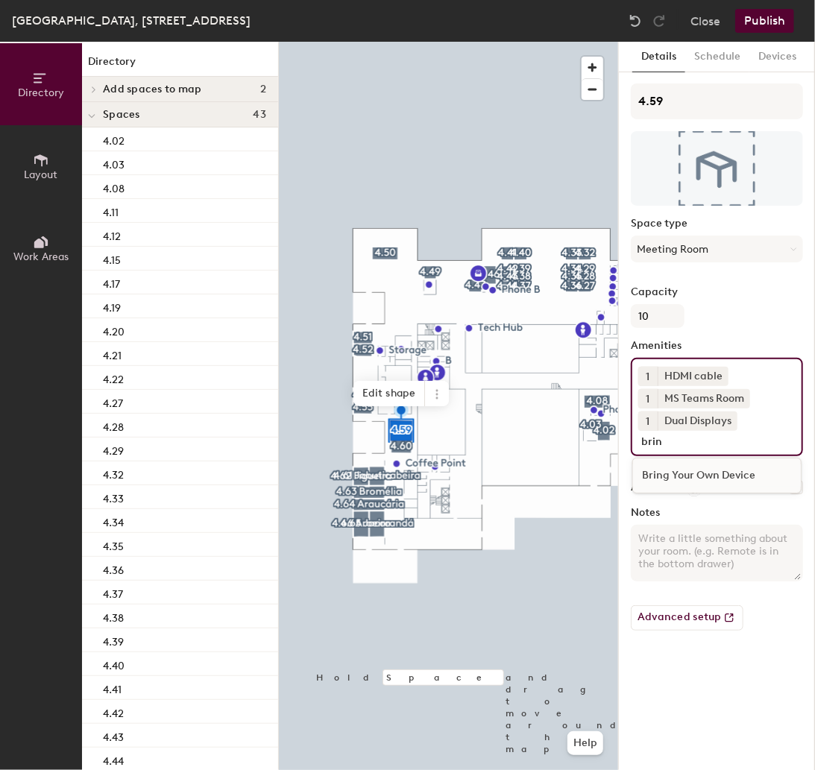
type input "brin"
click at [698, 474] on div "Bring Your Own Device" at bounding box center [717, 475] width 168 height 22
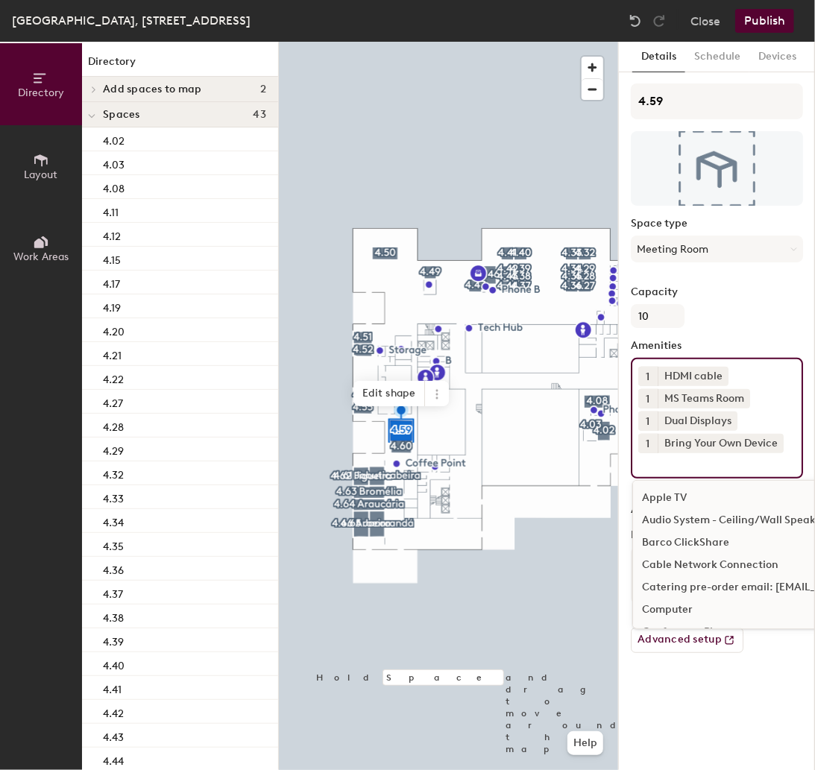
click at [702, 469] on input at bounding box center [705, 462] width 134 height 18
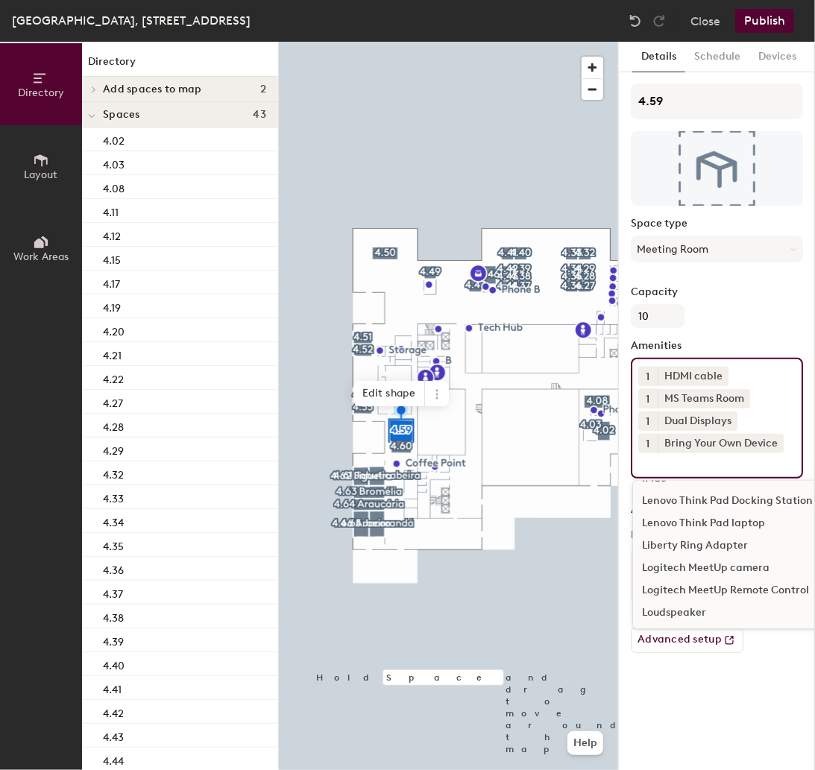
scroll to position [535, 0]
click at [701, 600] on div "Loudspeaker" at bounding box center [797, 611] width 329 height 22
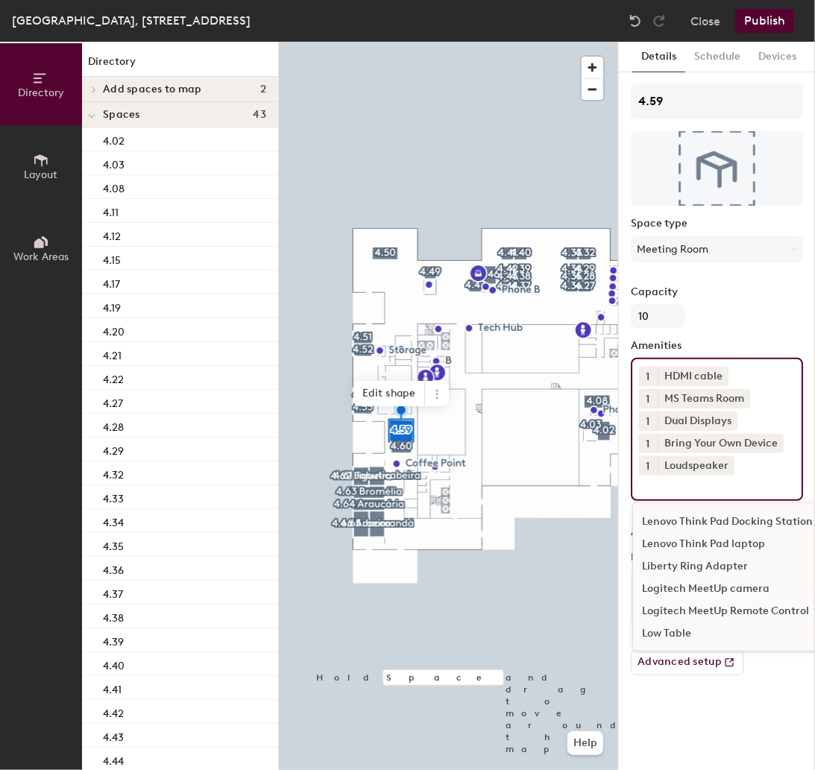
scroll to position [596, 0]
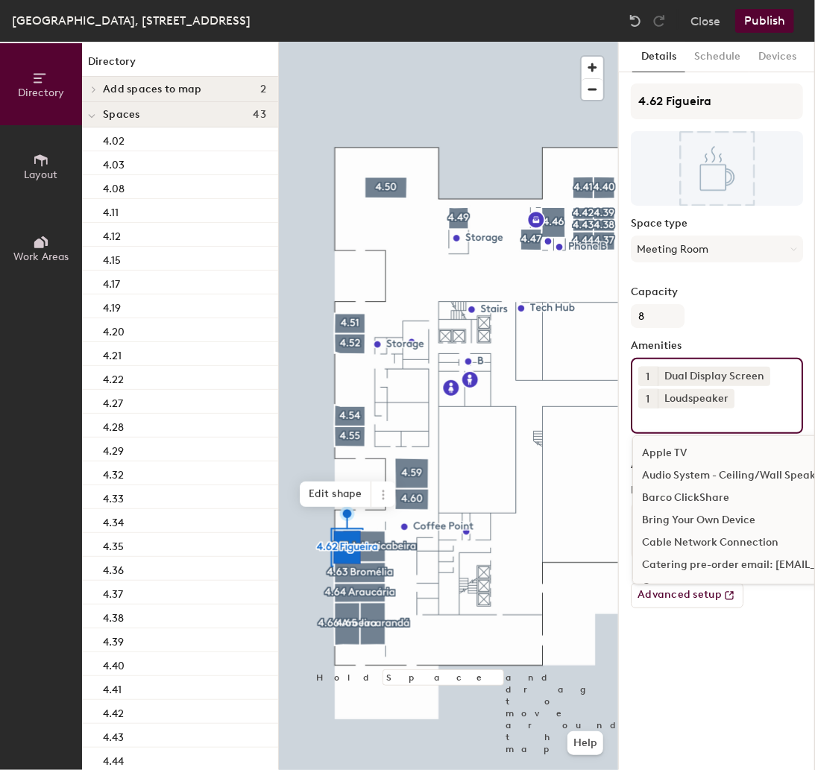
click at [742, 423] on input at bounding box center [705, 418] width 134 height 18
click at [763, 373] on icon at bounding box center [762, 375] width 10 height 10
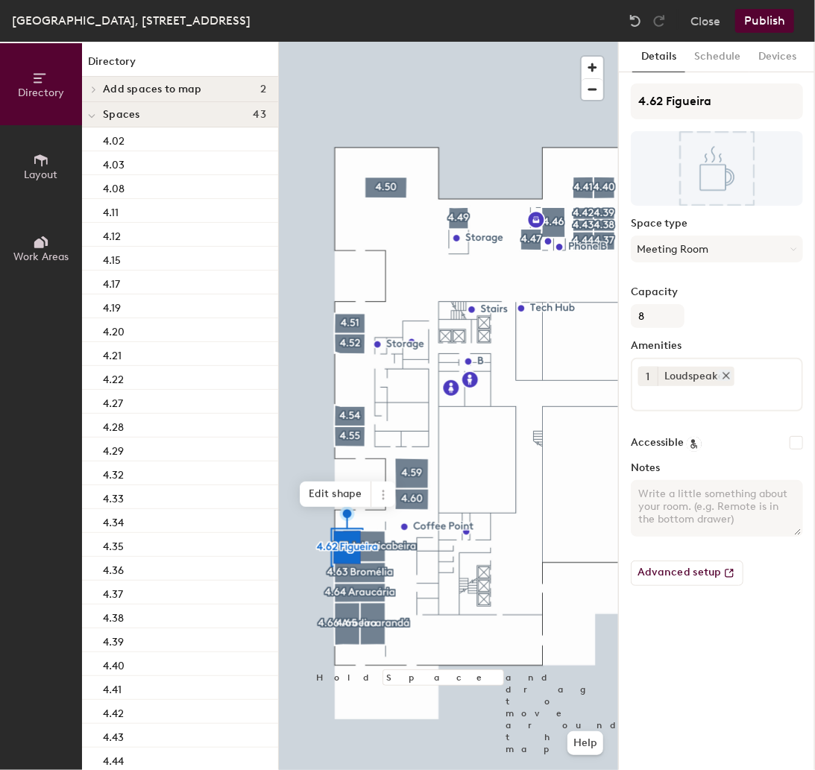
click at [725, 376] on icon at bounding box center [726, 375] width 10 height 10
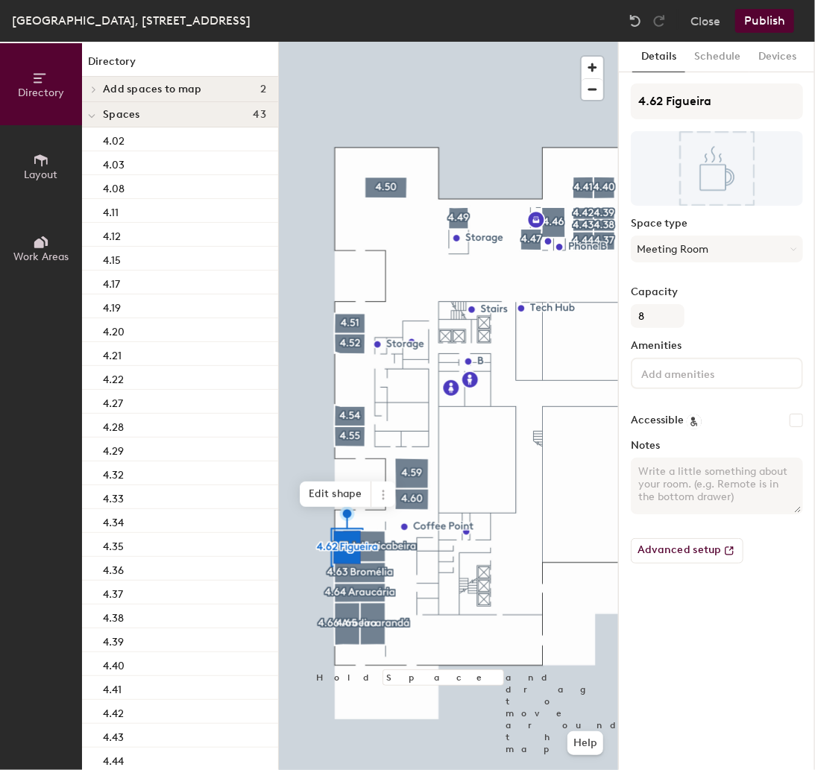
click at [665, 377] on input at bounding box center [705, 373] width 134 height 18
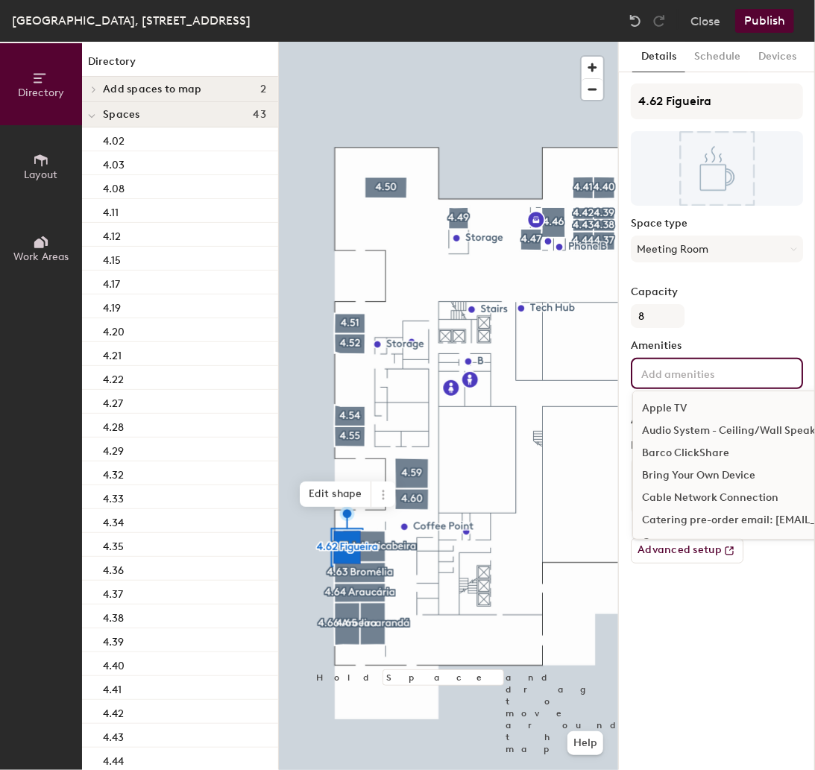
click at [665, 377] on input at bounding box center [705, 373] width 134 height 18
click at [665, 373] on input at bounding box center [705, 373] width 134 height 18
click at [678, 466] on div "Bring Your Own Device" at bounding box center [797, 475] width 329 height 22
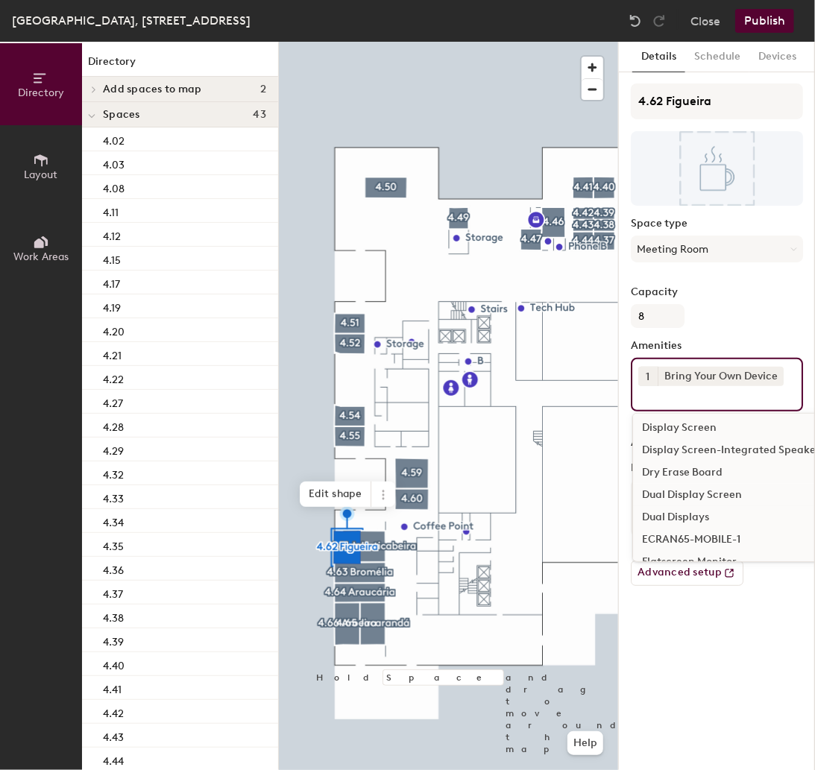
scroll to position [252, 0]
click at [672, 503] on div "Dual Displays" at bounding box center [797, 514] width 329 height 22
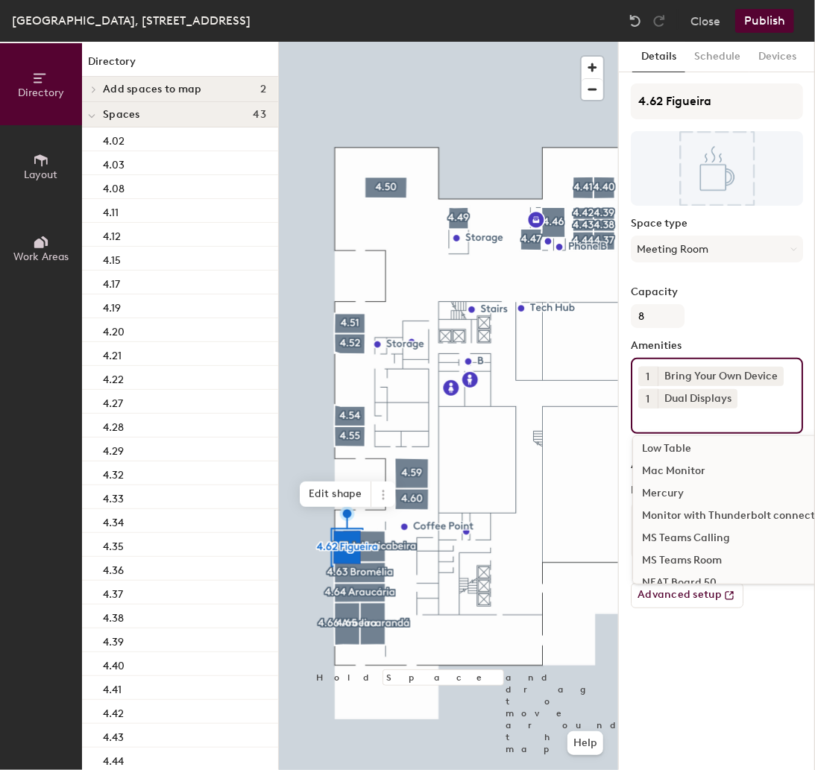
scroll to position [701, 0]
click at [674, 546] on div "MS Teams Room" at bounding box center [797, 557] width 329 height 22
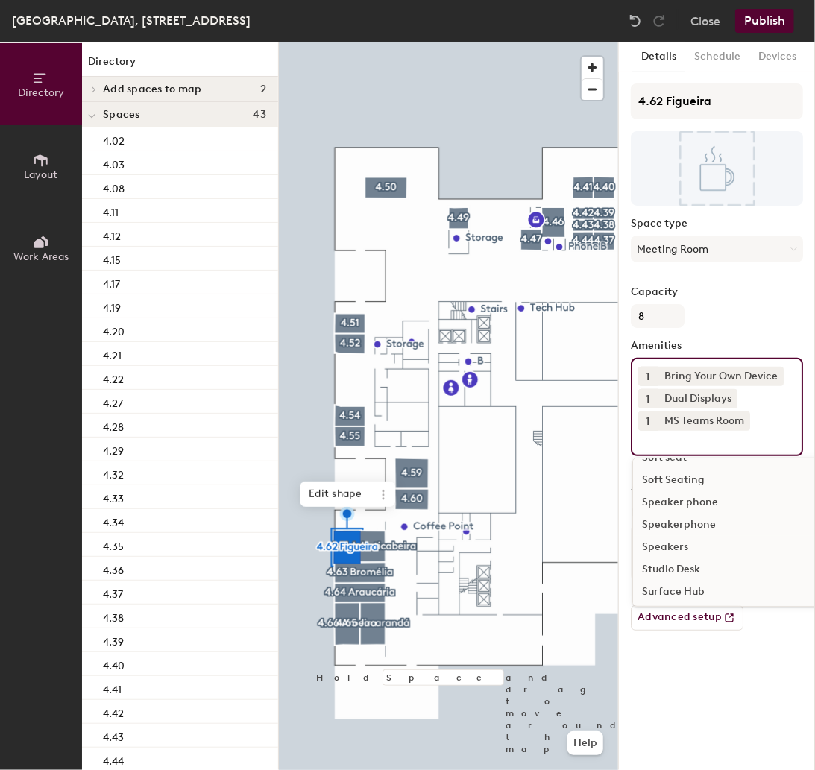
scroll to position [1047, 0]
click at [684, 535] on div "Speakers" at bounding box center [797, 546] width 329 height 22
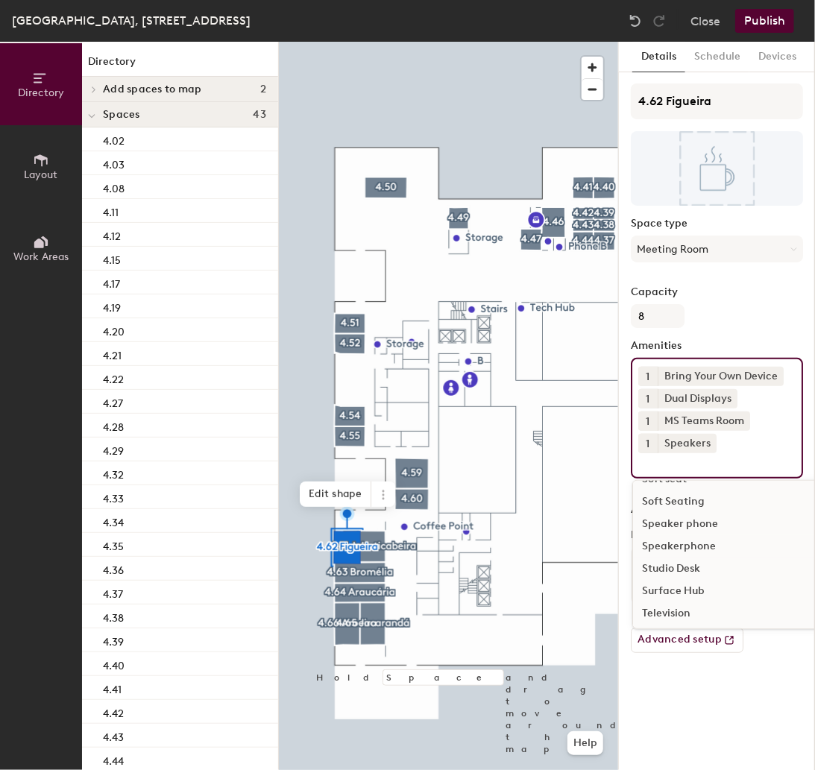
click at [671, 535] on div "Speakerphone" at bounding box center [797, 546] width 329 height 22
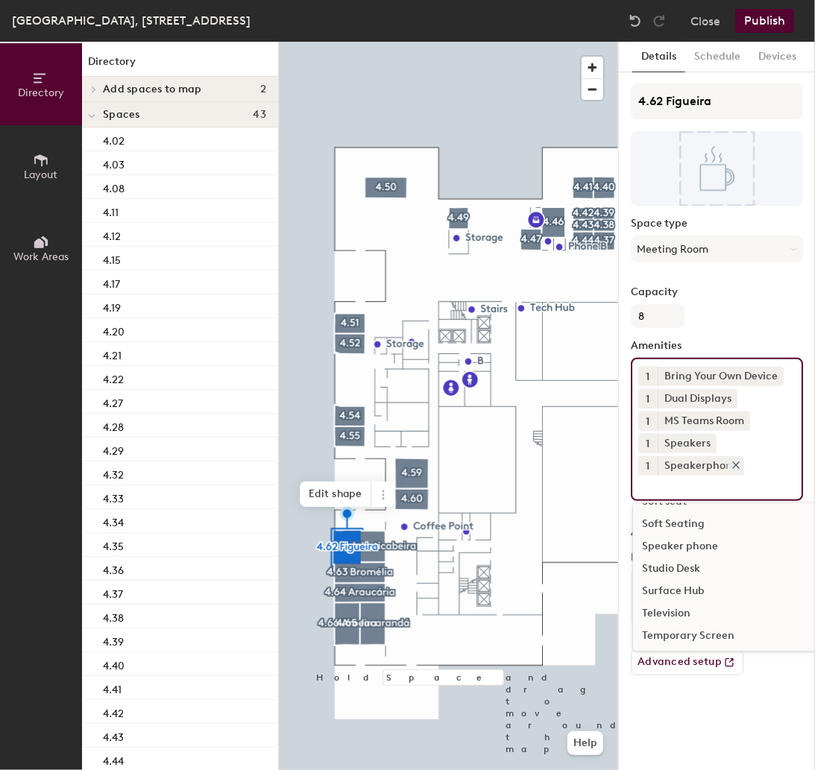
click at [734, 461] on icon at bounding box center [736, 465] width 10 height 10
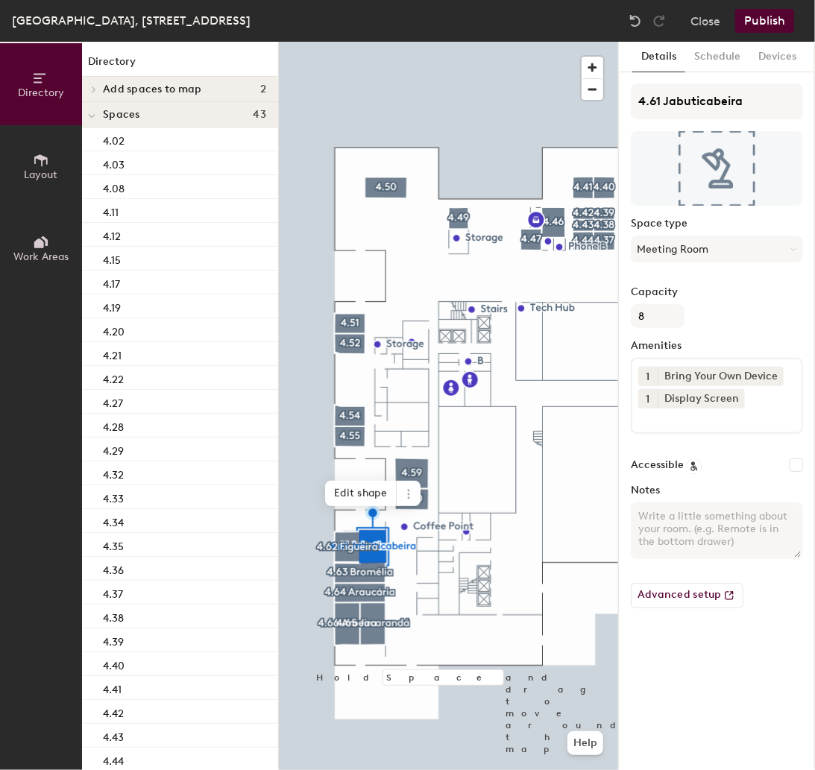
click at [759, 398] on div "1 Bring Your Own Device 1 Display Screen" at bounding box center [717, 396] width 172 height 76
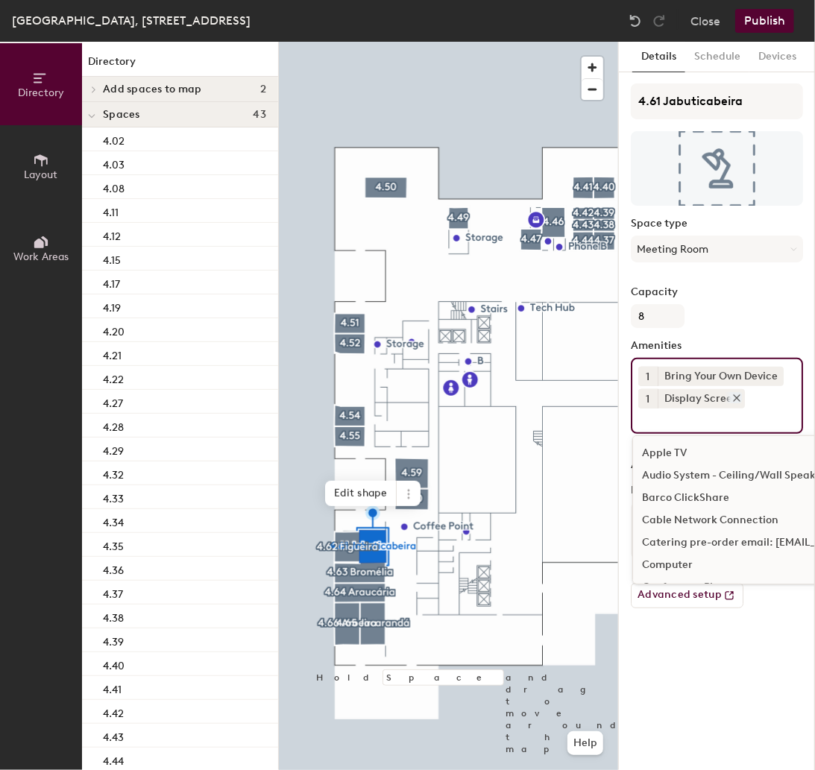
click at [735, 394] on icon at bounding box center [736, 398] width 10 height 10
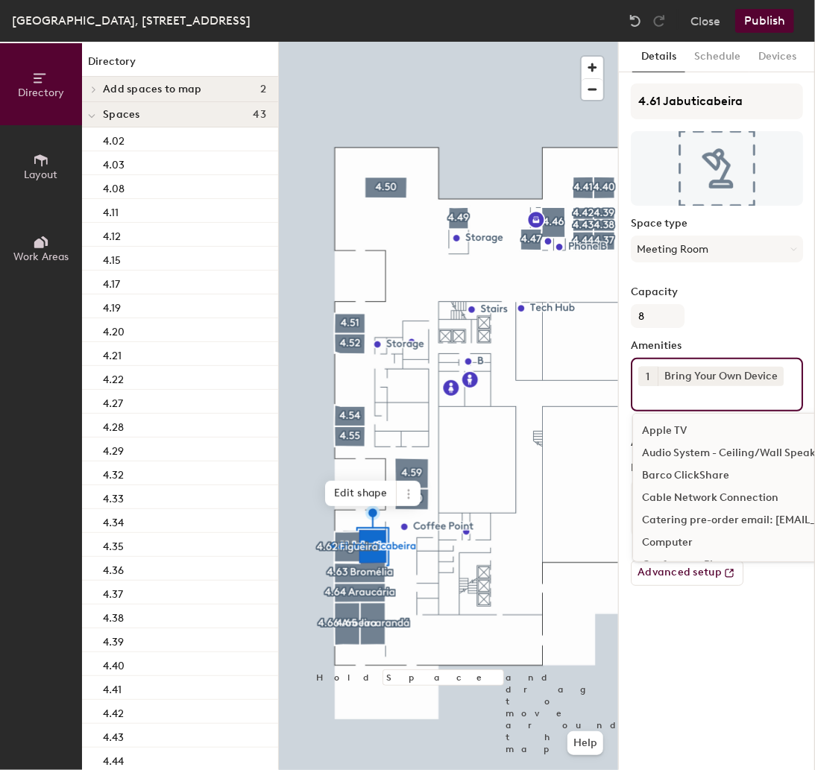
click at [710, 394] on input at bounding box center [705, 395] width 134 height 18
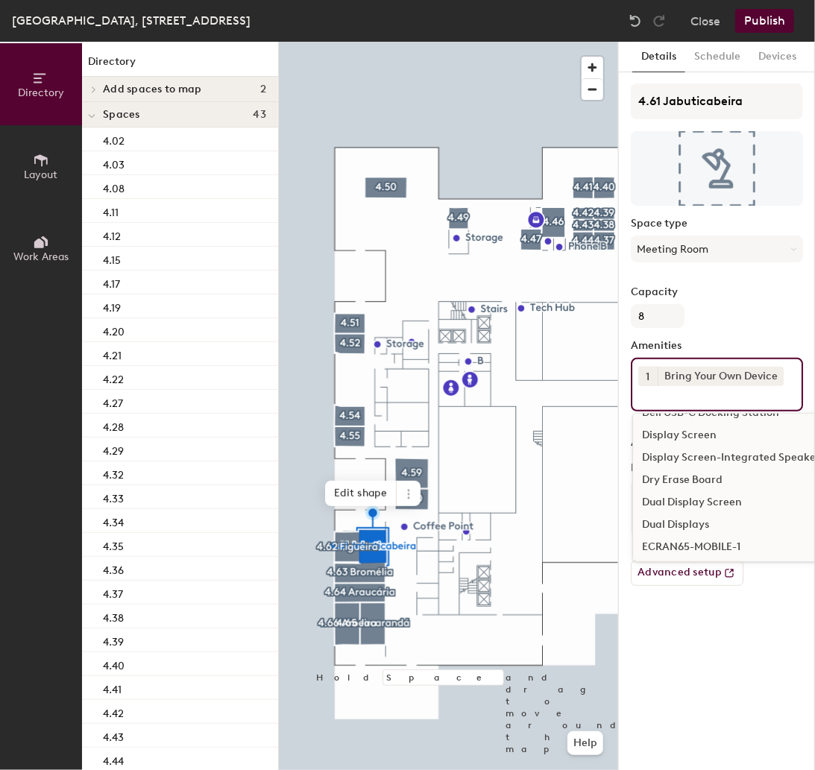
scroll to position [253, 0]
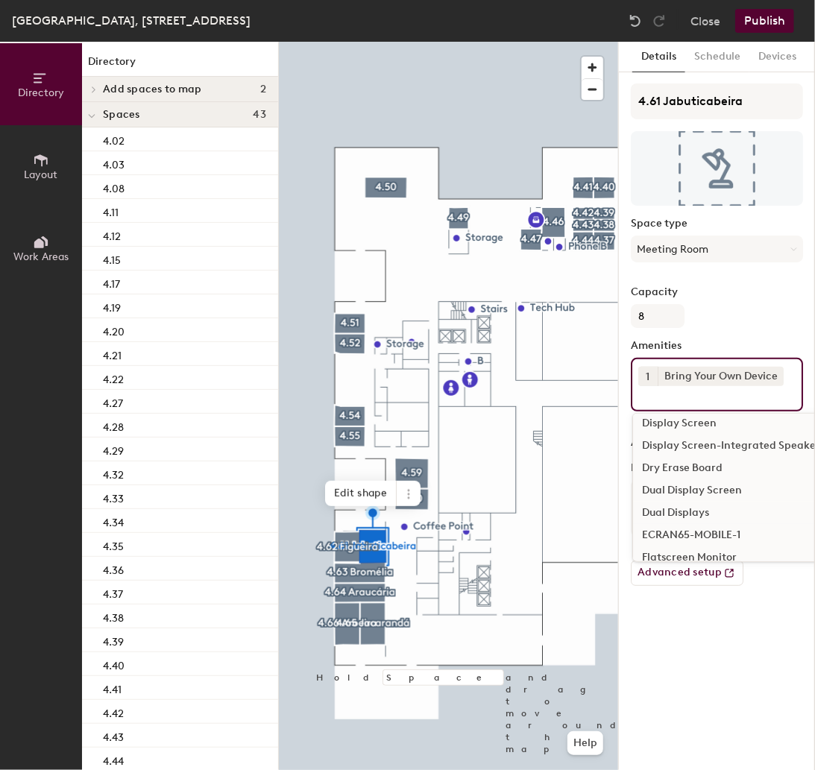
click at [690, 508] on div "Dual Displays" at bounding box center [797, 513] width 329 height 22
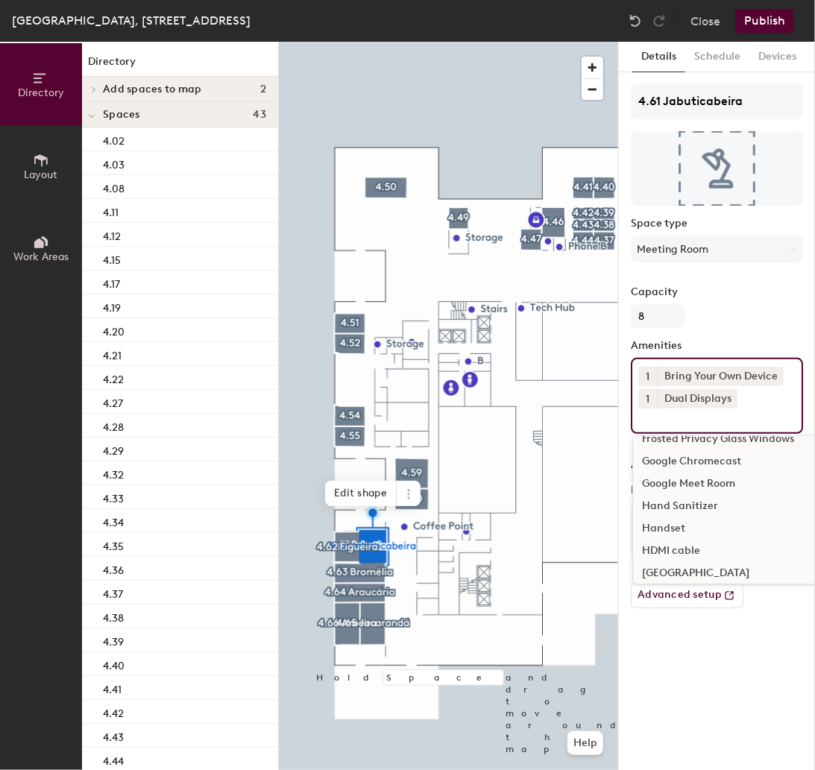
scroll to position [406, 0]
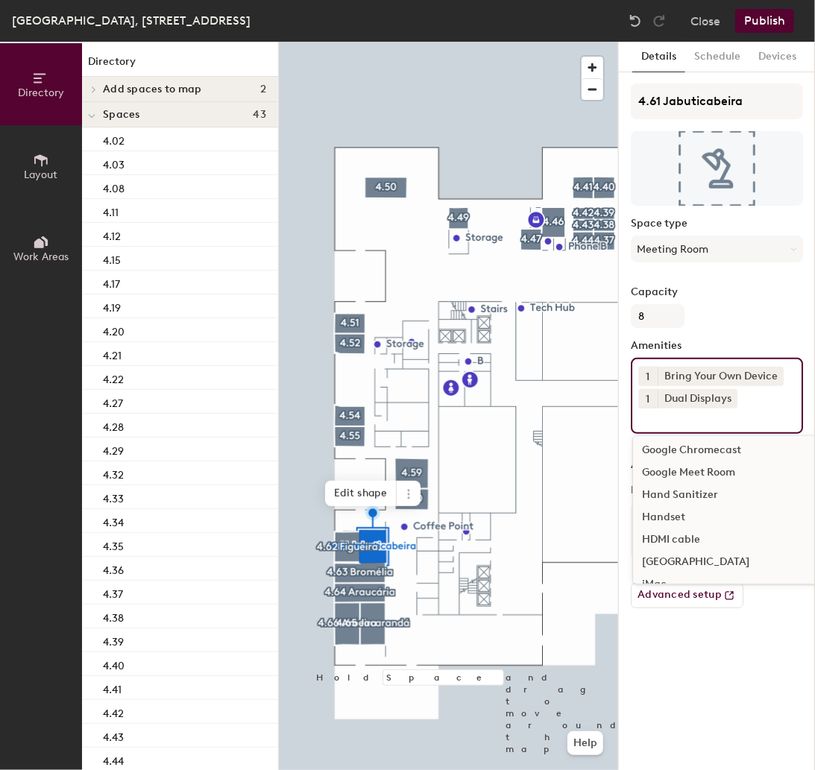
click at [690, 529] on div "HDMI cable" at bounding box center [797, 540] width 329 height 22
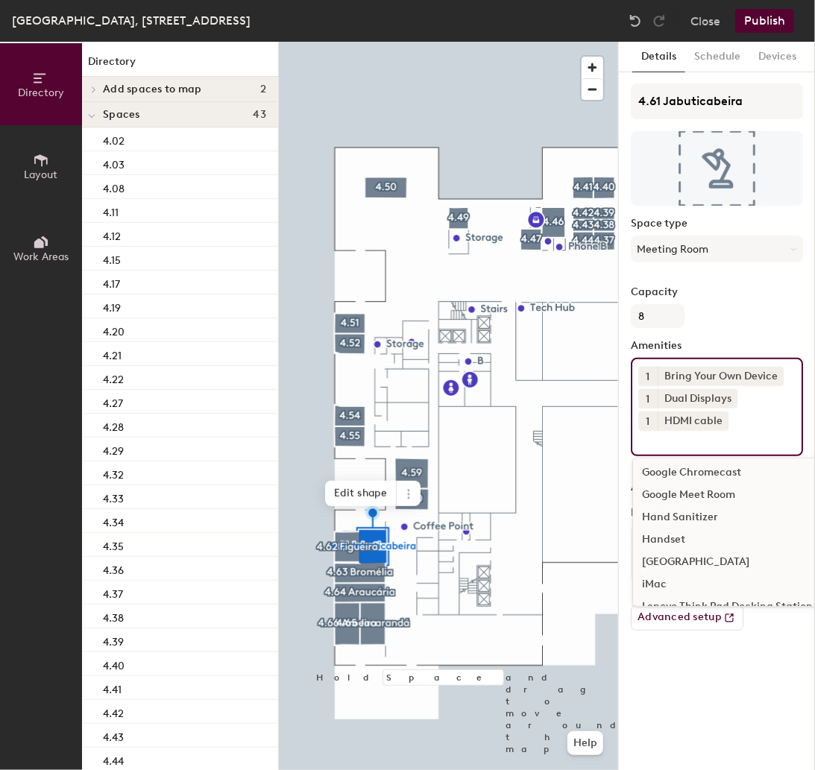
click at [686, 529] on div "Handset" at bounding box center [797, 540] width 329 height 22
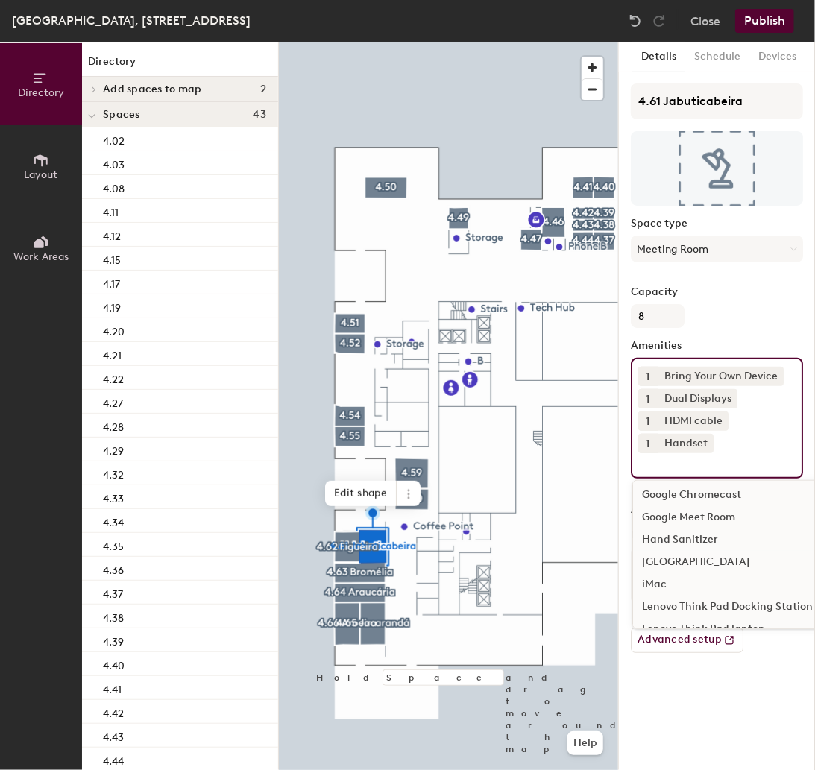
click at [681, 529] on div "Hand Sanitizer" at bounding box center [797, 540] width 329 height 22
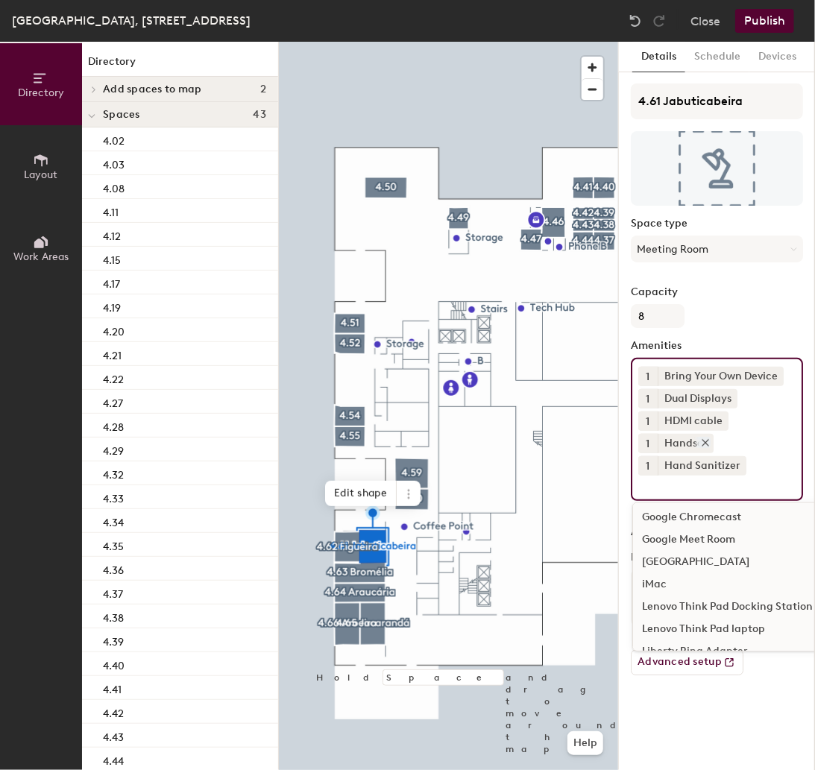
click at [707, 438] on icon at bounding box center [705, 443] width 10 height 10
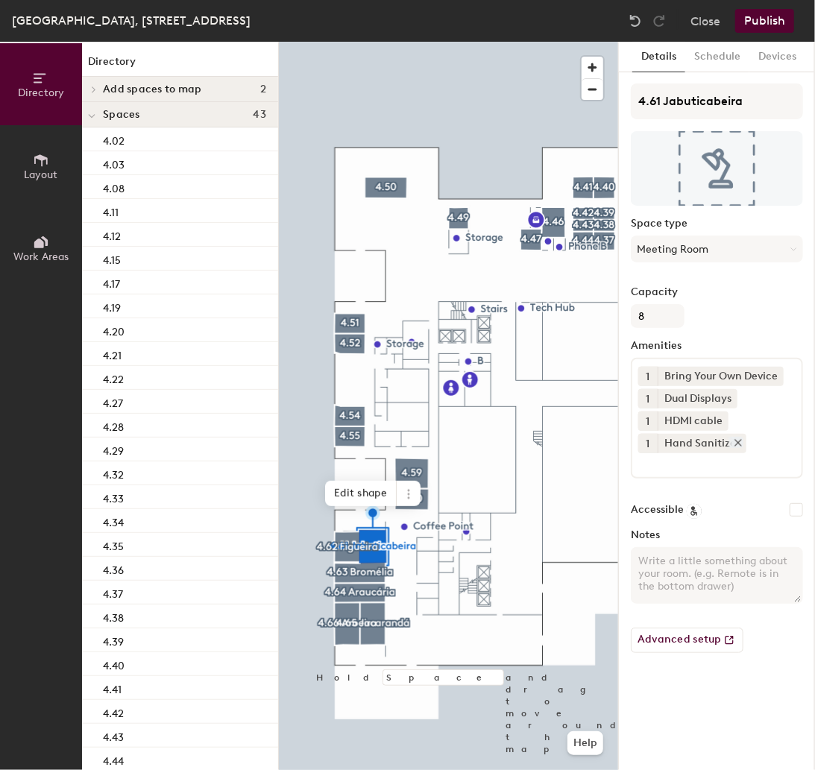
click at [740, 438] on icon at bounding box center [738, 443] width 10 height 10
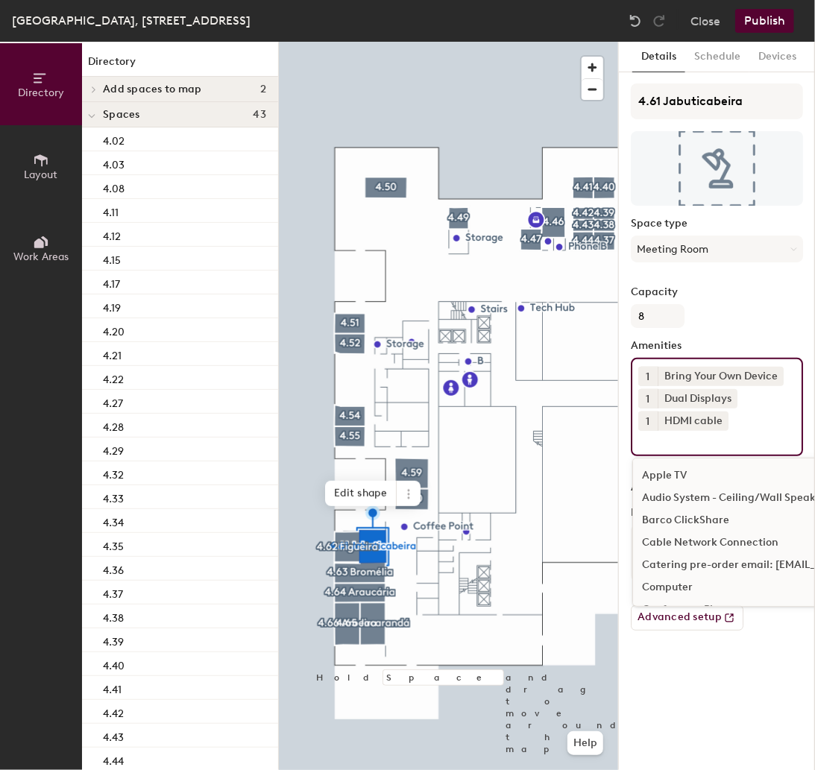
click at [681, 443] on input at bounding box center [705, 440] width 134 height 18
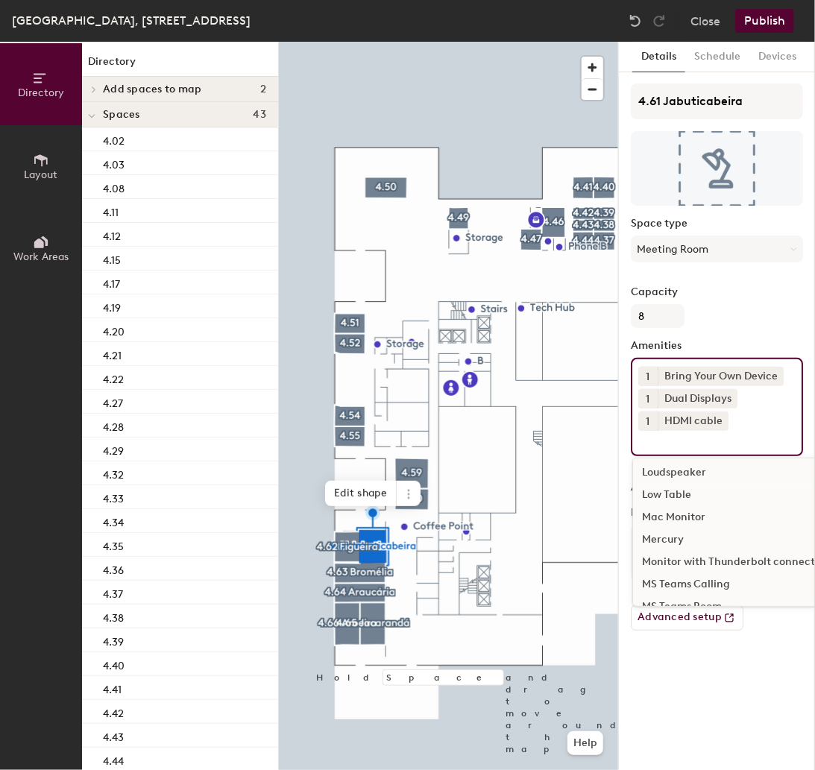
scroll to position [657, 0]
click at [719, 590] on div "MS Teams Room" at bounding box center [797, 601] width 329 height 22
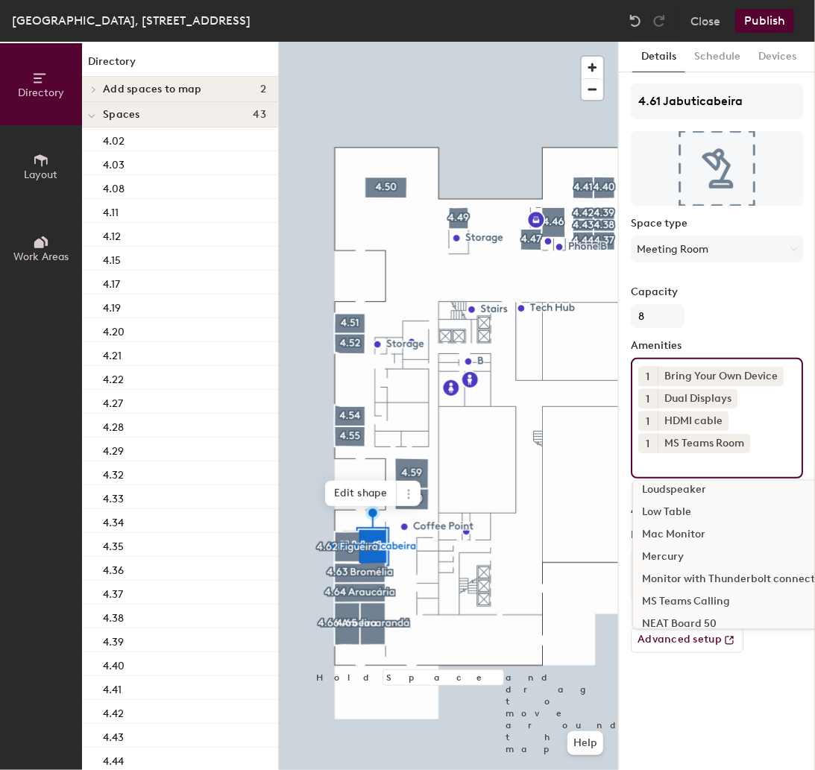
click at [764, 16] on button "Publish" at bounding box center [764, 21] width 59 height 24
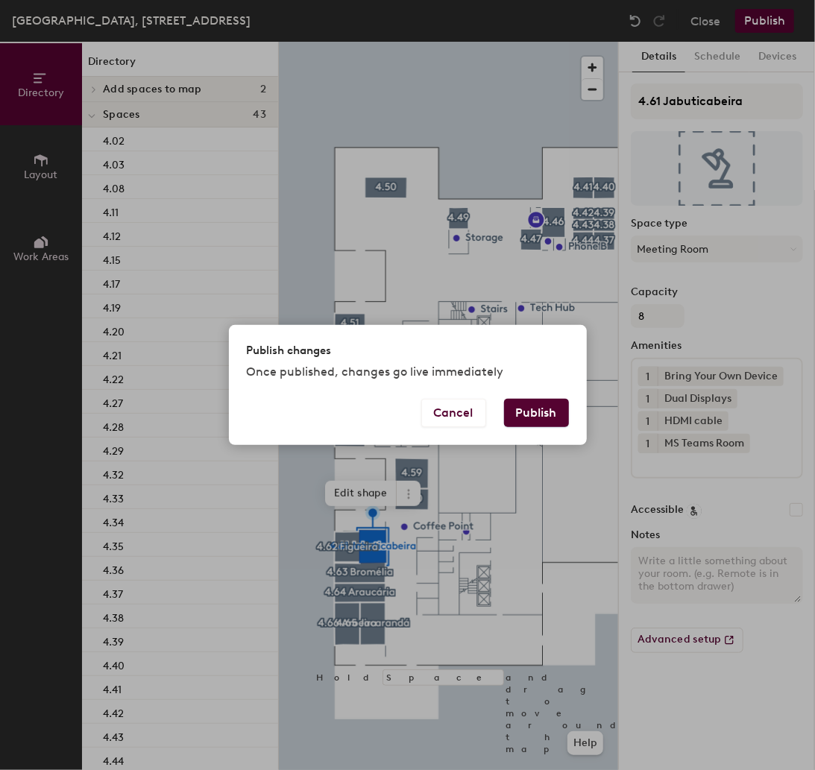
click at [534, 412] on button "Publish" at bounding box center [536, 413] width 65 height 28
